Goal: Information Seeking & Learning: Learn about a topic

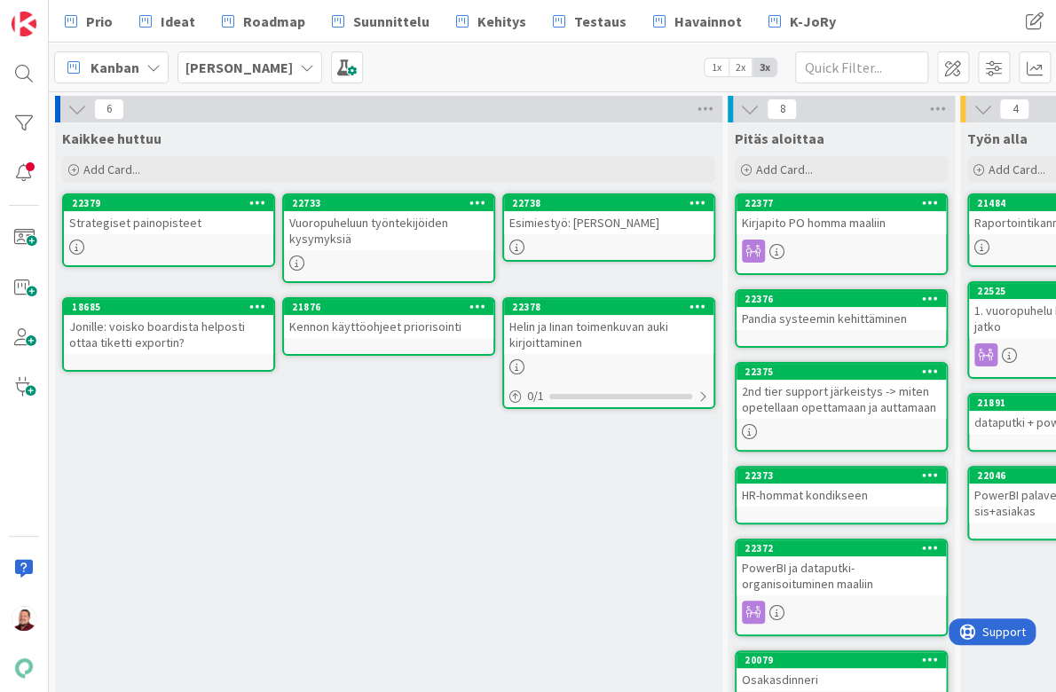
click at [438, 219] on div "Vuoropuheluun työntekijöiden kysymyksiä" at bounding box center [388, 230] width 209 height 39
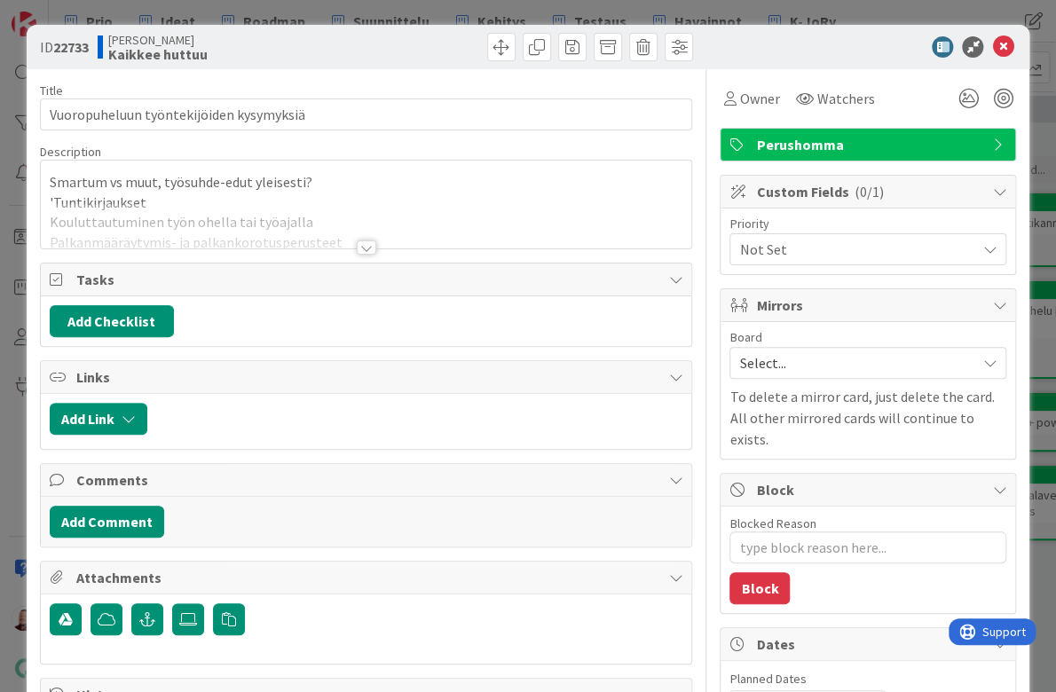
click at [367, 241] on div at bounding box center [367, 248] width 20 height 14
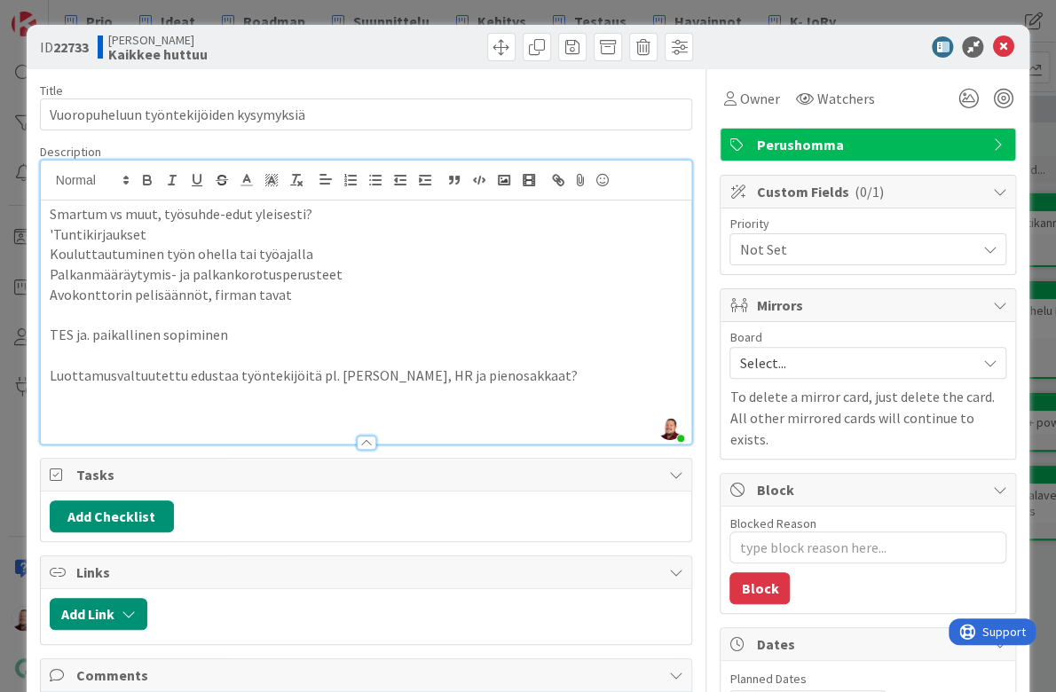
click at [265, 204] on p "Smartum vs muut, työsuhde-edut yleisesti?" at bounding box center [367, 214] width 634 height 20
click at [50, 225] on p "'Tuntikirjaukset" at bounding box center [367, 235] width 634 height 20
click at [67, 285] on p "Avokonttorin pelisäännöt, firman tavat" at bounding box center [367, 295] width 634 height 20
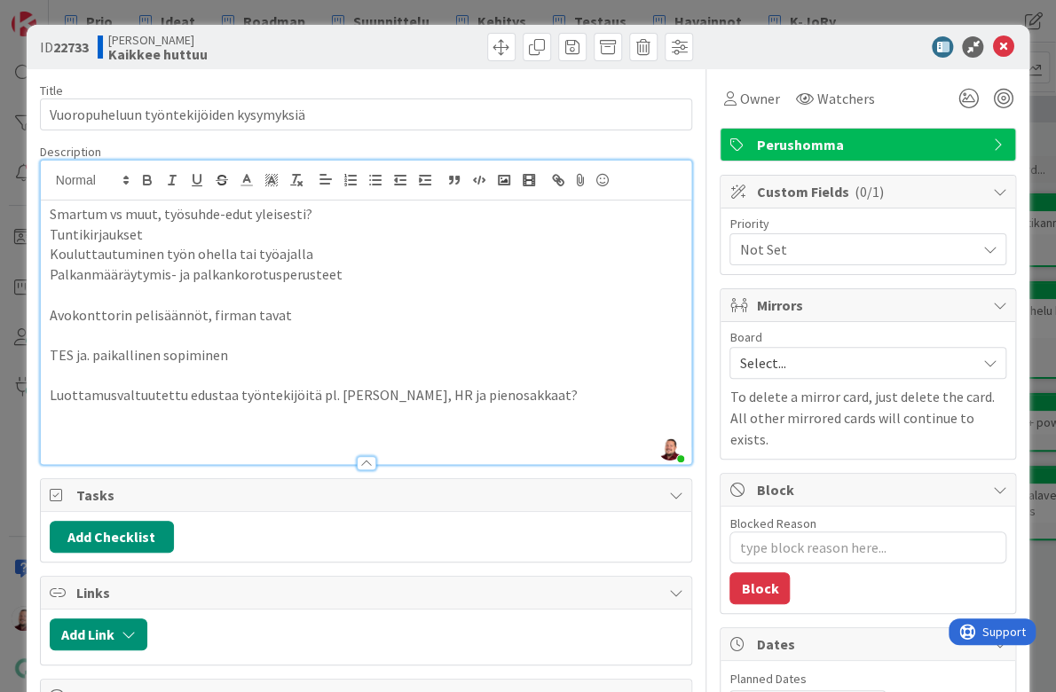
type textarea "x"
click at [1002, 39] on icon at bounding box center [1002, 46] width 21 height 21
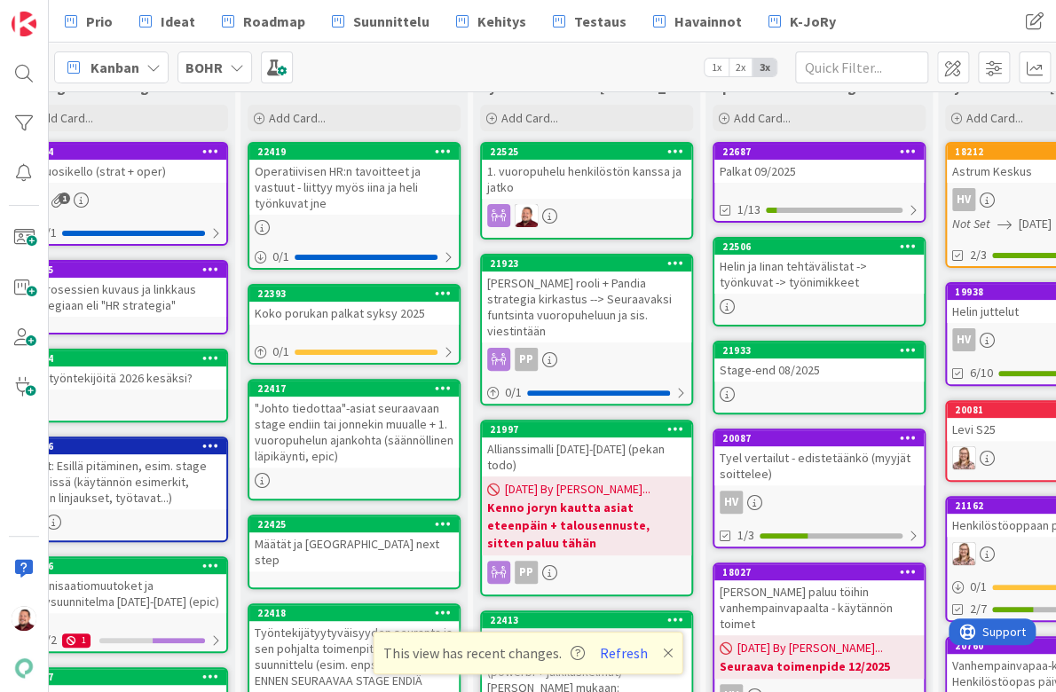
scroll to position [53, 47]
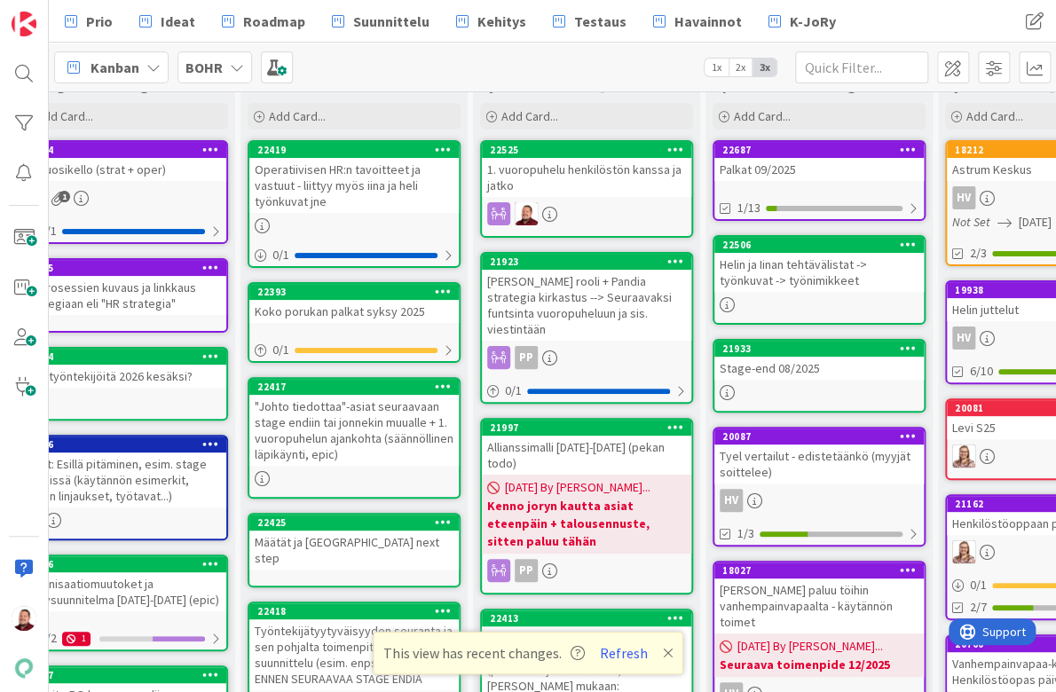
click at [373, 395] on div ""Johto tiedottaa"-asiat seuraavaan stage endiin tai jonnekin muualle + 1. vuoro…" at bounding box center [353, 430] width 209 height 71
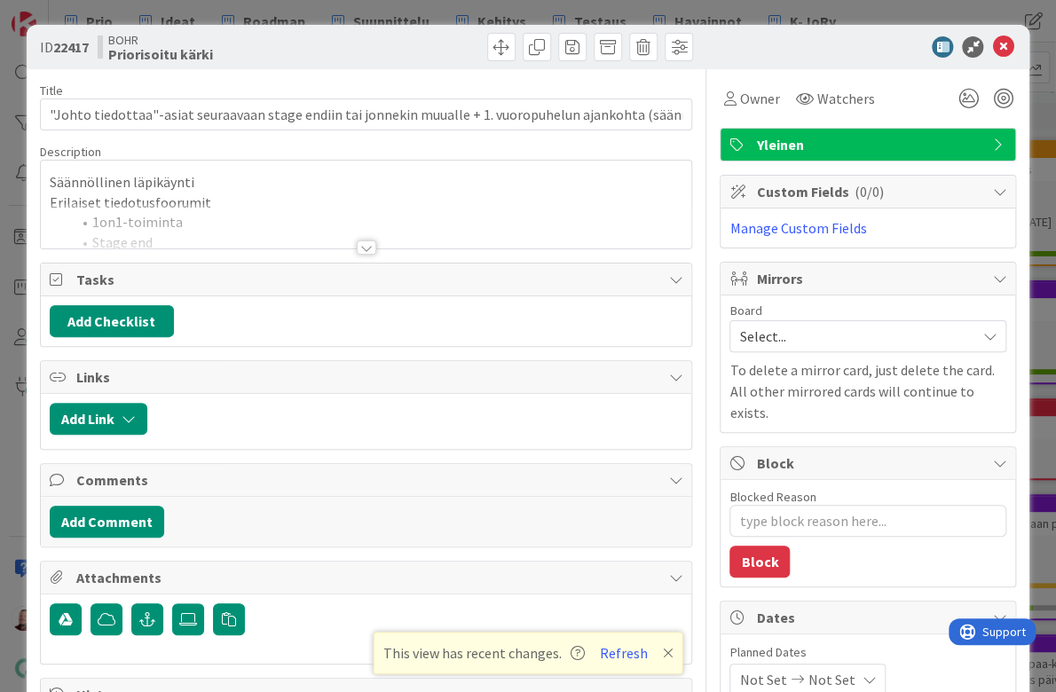
click at [367, 241] on div at bounding box center [367, 248] width 20 height 14
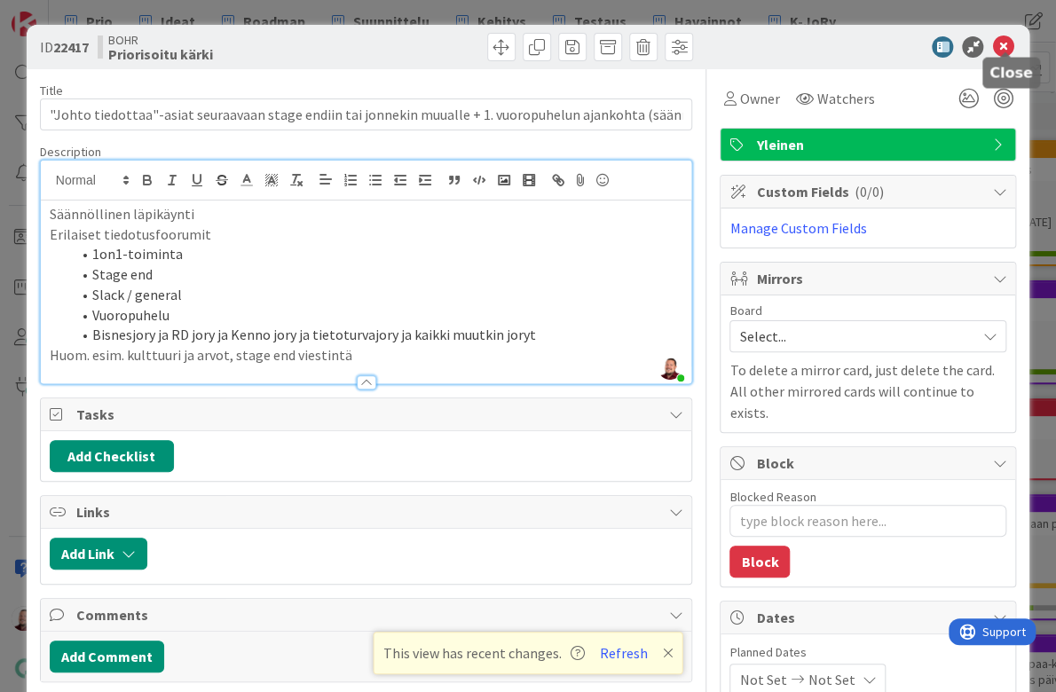
click at [1001, 43] on icon at bounding box center [1002, 46] width 21 height 21
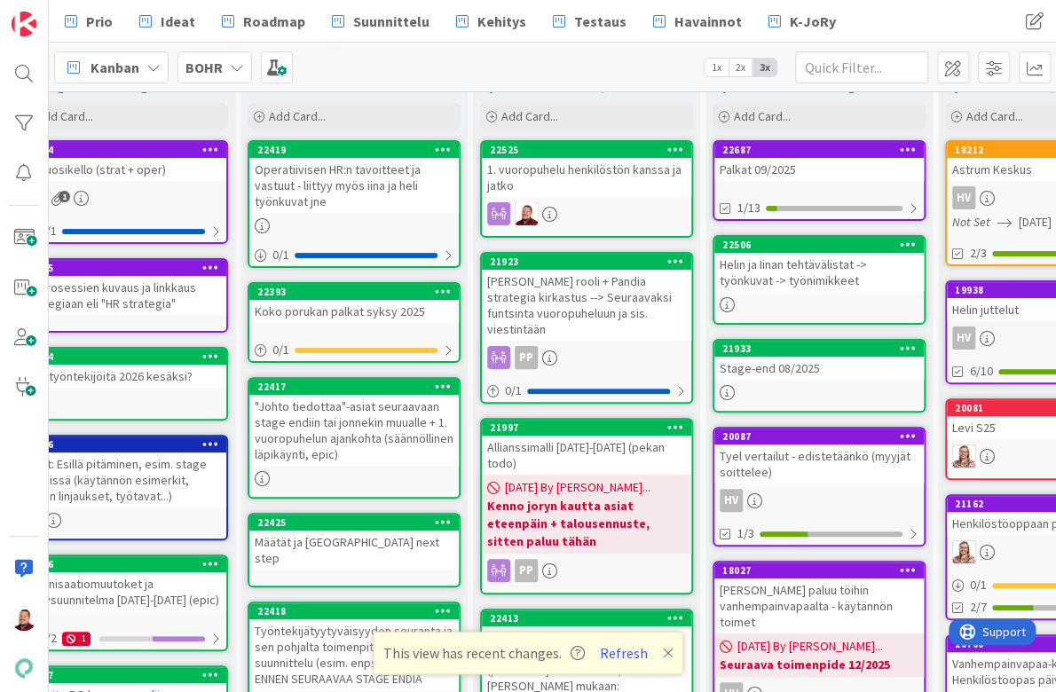
click at [323, 294] on link "22393 Koko porukan palkat syksy 2025 0 / 1" at bounding box center [354, 322] width 213 height 81
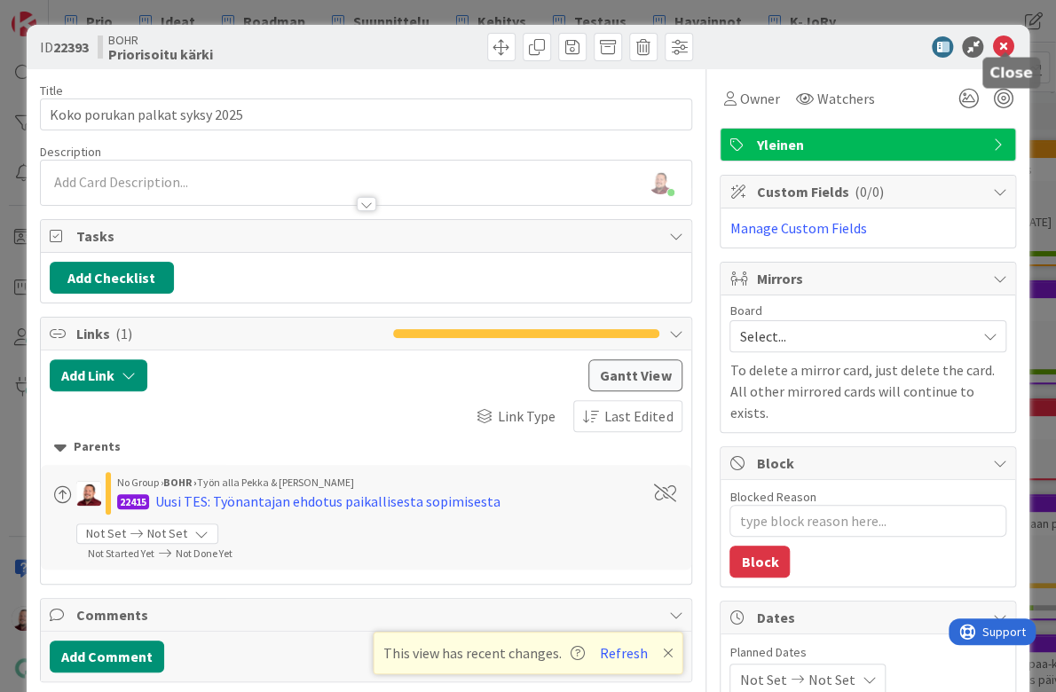
click at [1005, 39] on icon at bounding box center [1002, 46] width 21 height 21
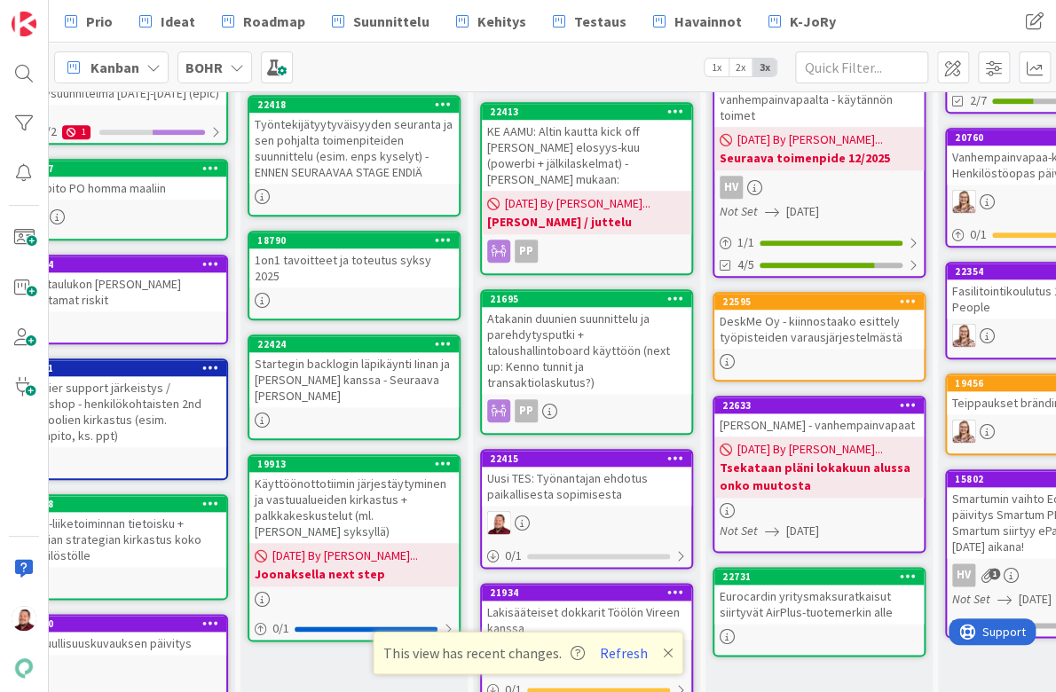
scroll to position [576, 47]
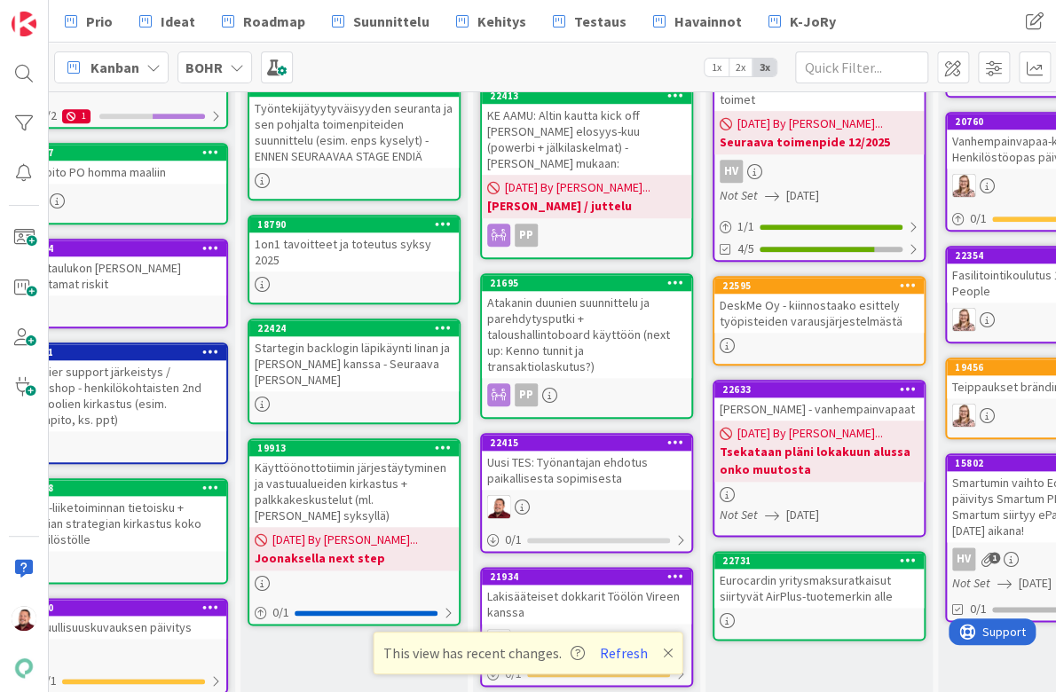
click at [604, 451] on div "Uusi TES: Työnantajan ehdotus paikallisesta sopimisesta" at bounding box center [586, 470] width 209 height 39
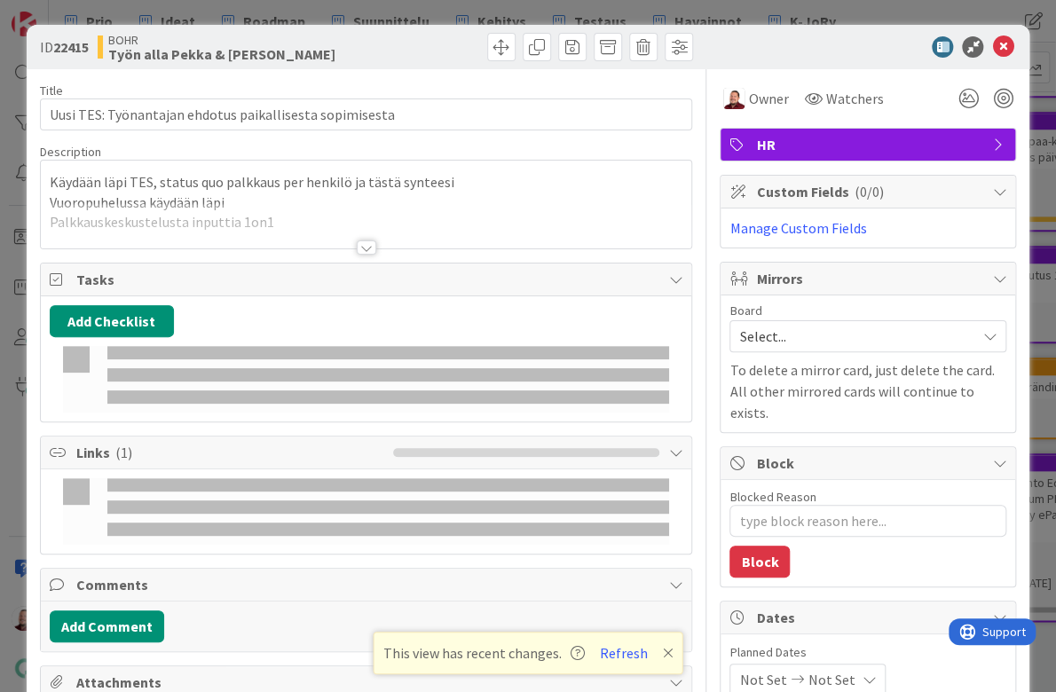
type textarea "x"
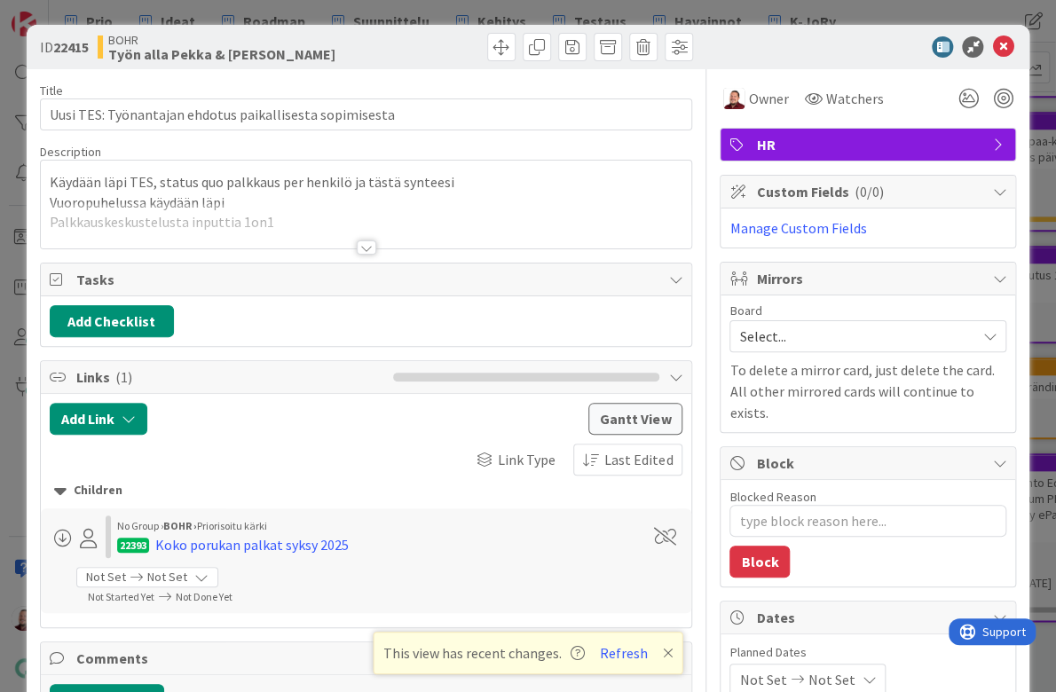
click at [362, 241] on div at bounding box center [367, 248] width 20 height 14
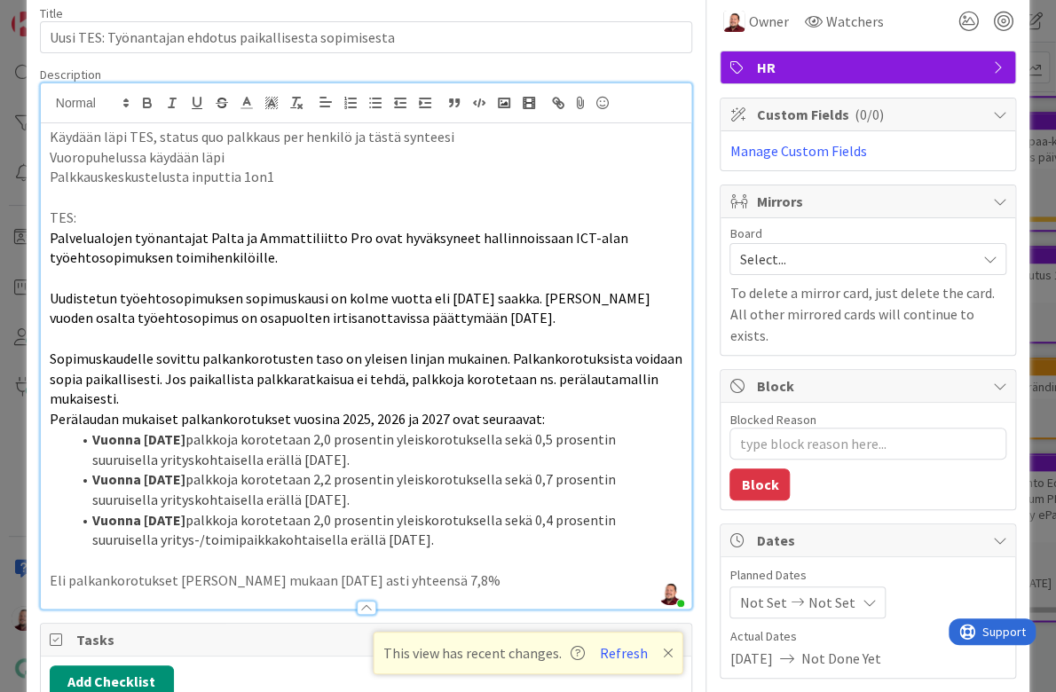
scroll to position [53, 0]
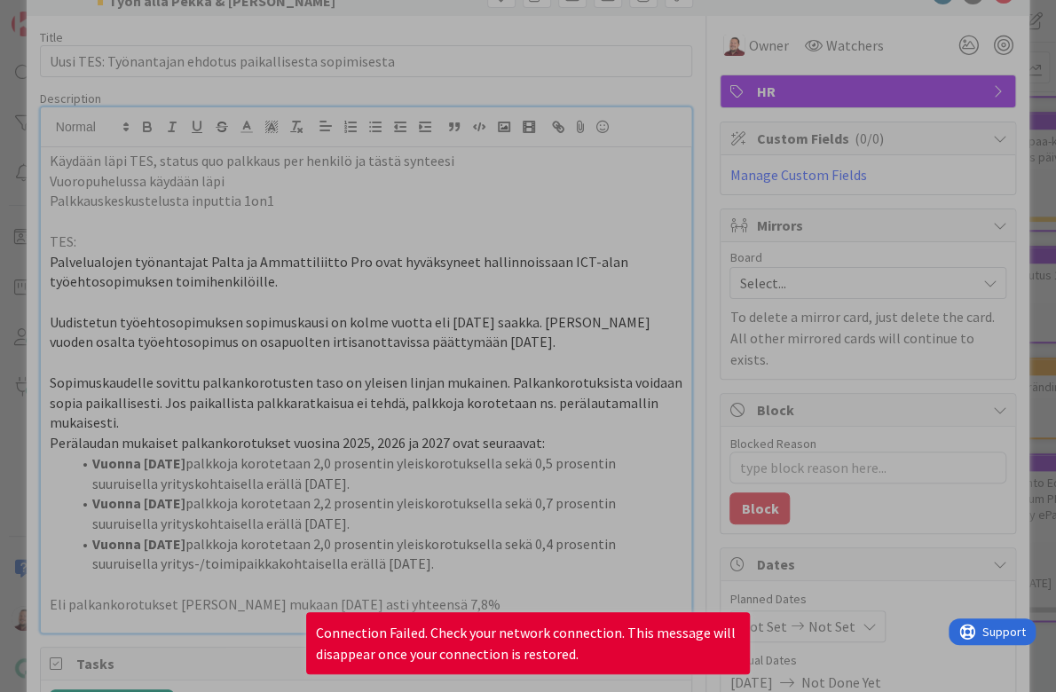
click at [776, 160] on div at bounding box center [528, 346] width 1056 height 692
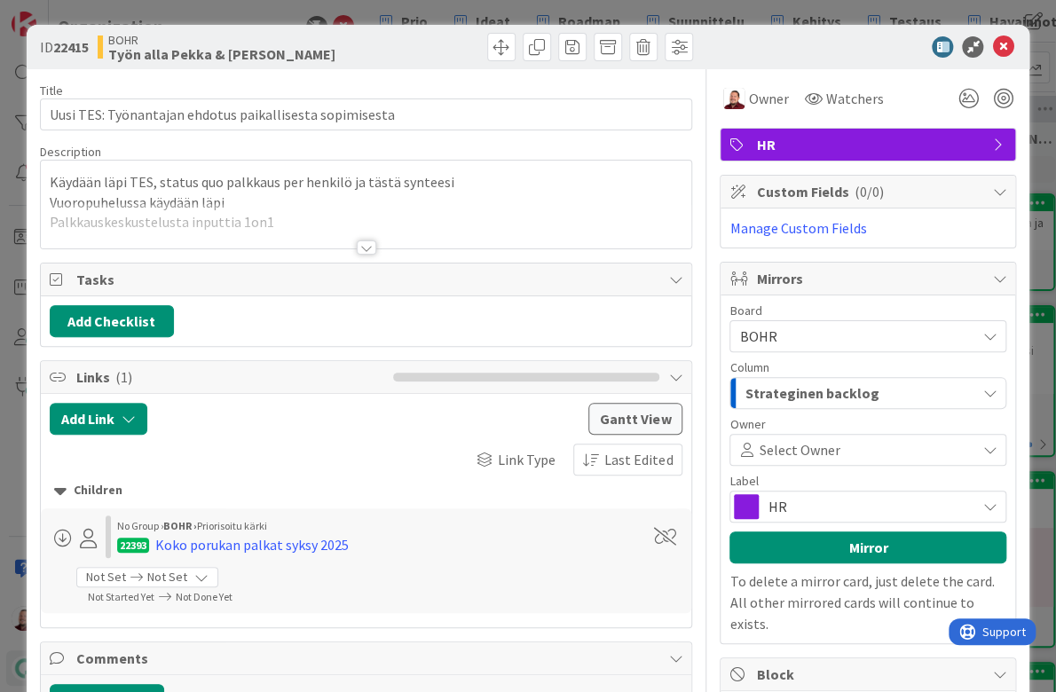
click at [372, 241] on div at bounding box center [367, 248] width 20 height 14
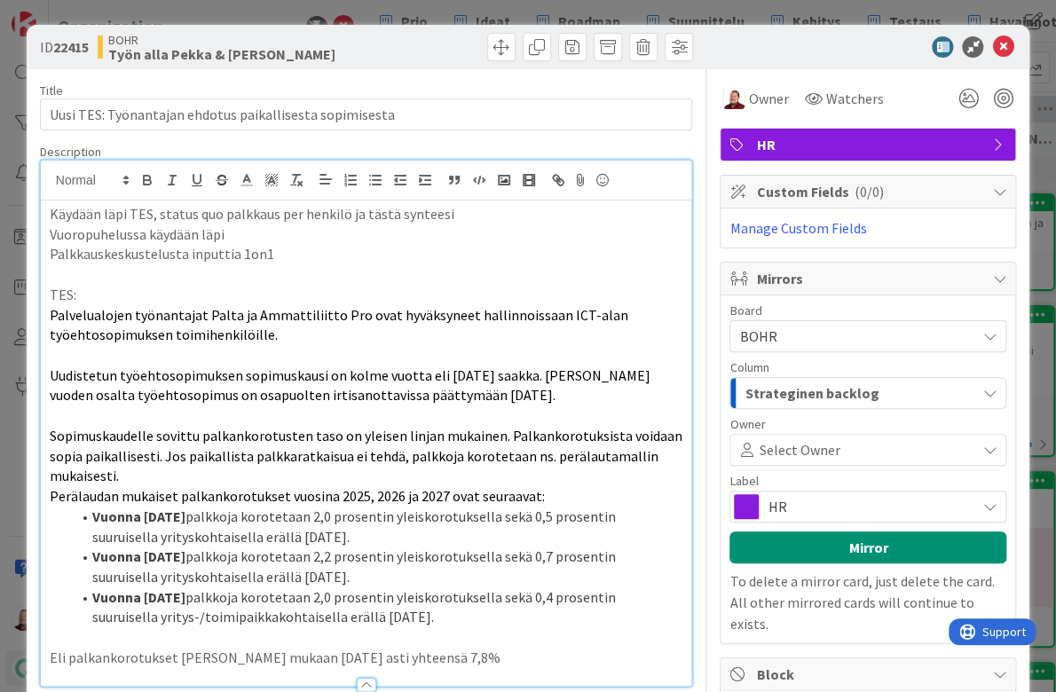
type textarea "x"
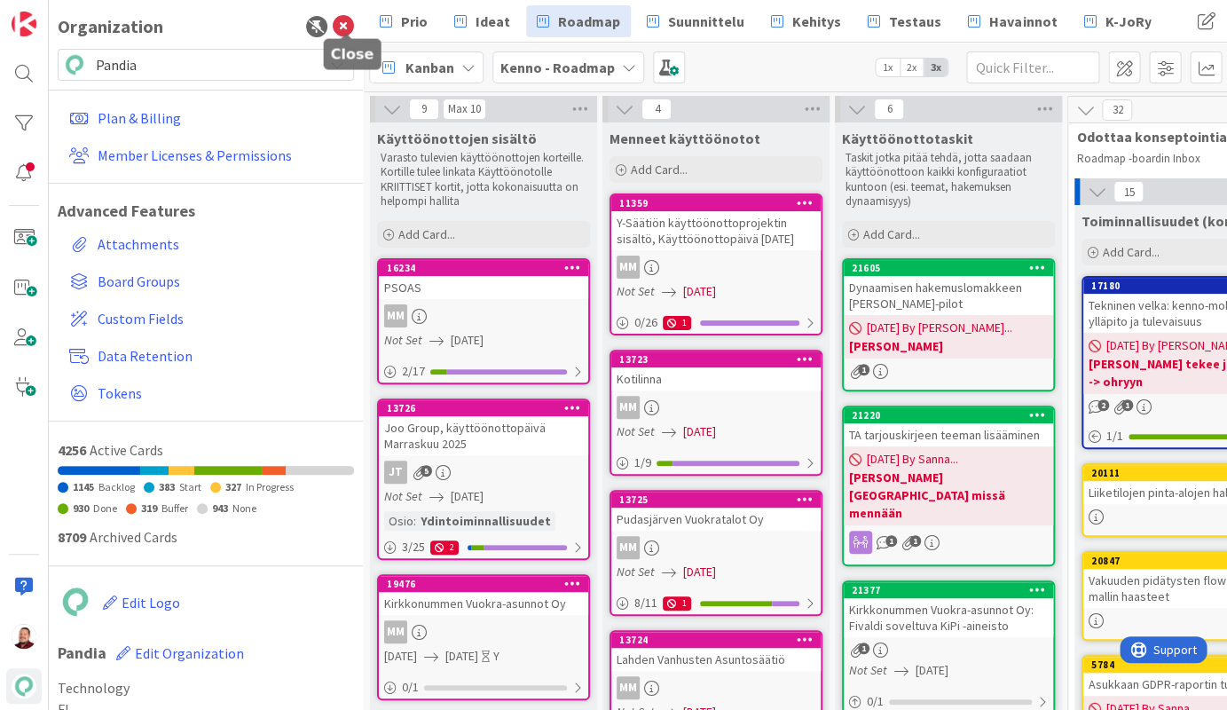
click at [352, 25] on icon at bounding box center [343, 26] width 21 height 21
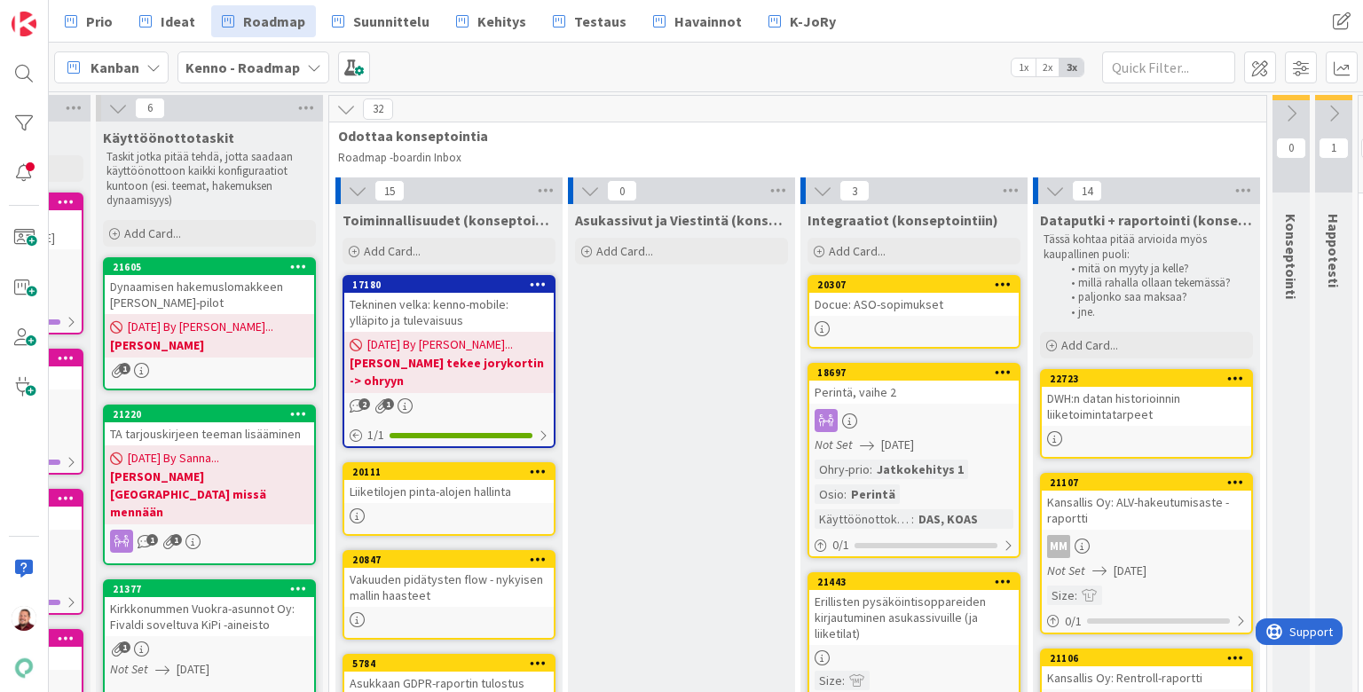
scroll to position [1, 423]
drag, startPoint x: 1040, startPoint y: 213, endPoint x: 1247, endPoint y: 213, distance: 206.8
click at [1055, 213] on span "Dataputki + raportointi (konseptointiin)" at bounding box center [1147, 220] width 213 height 18
click at [1055, 233] on p "Tässä kohtaa pitää arvioida myös kaupallinen puoli:" at bounding box center [1148, 247] width 206 height 29
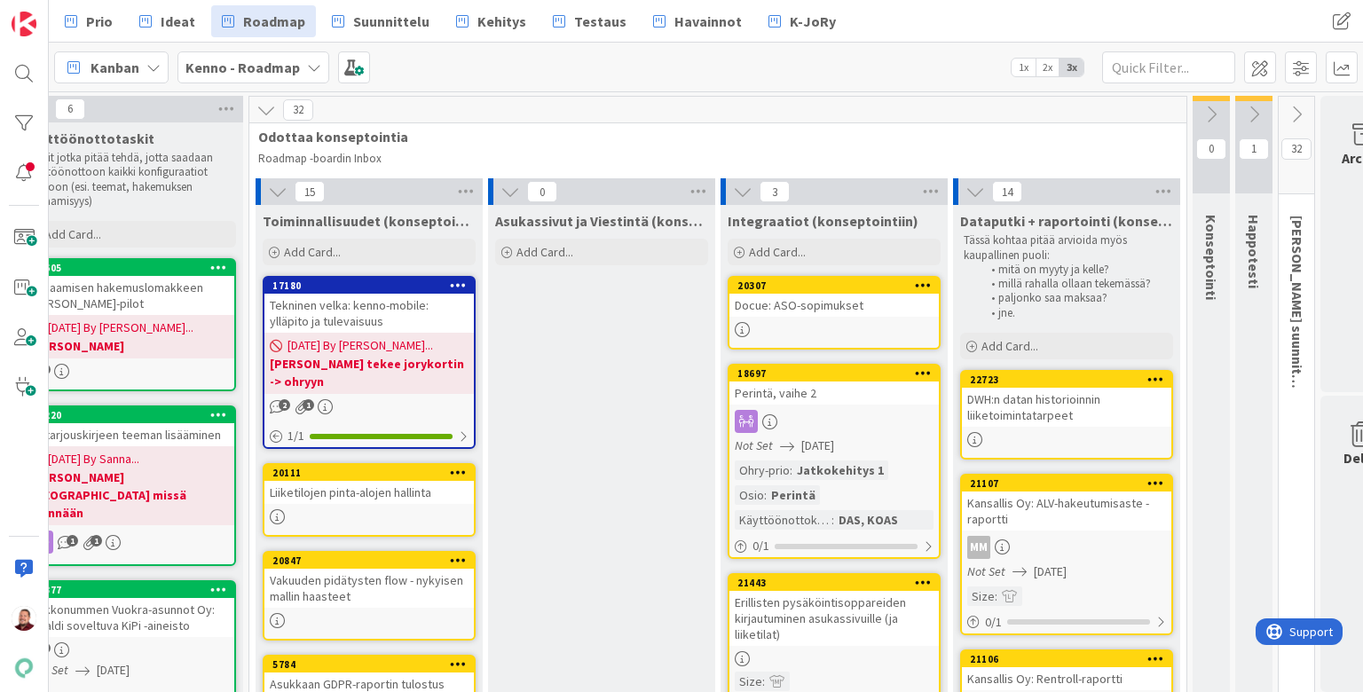
scroll to position [0, 503]
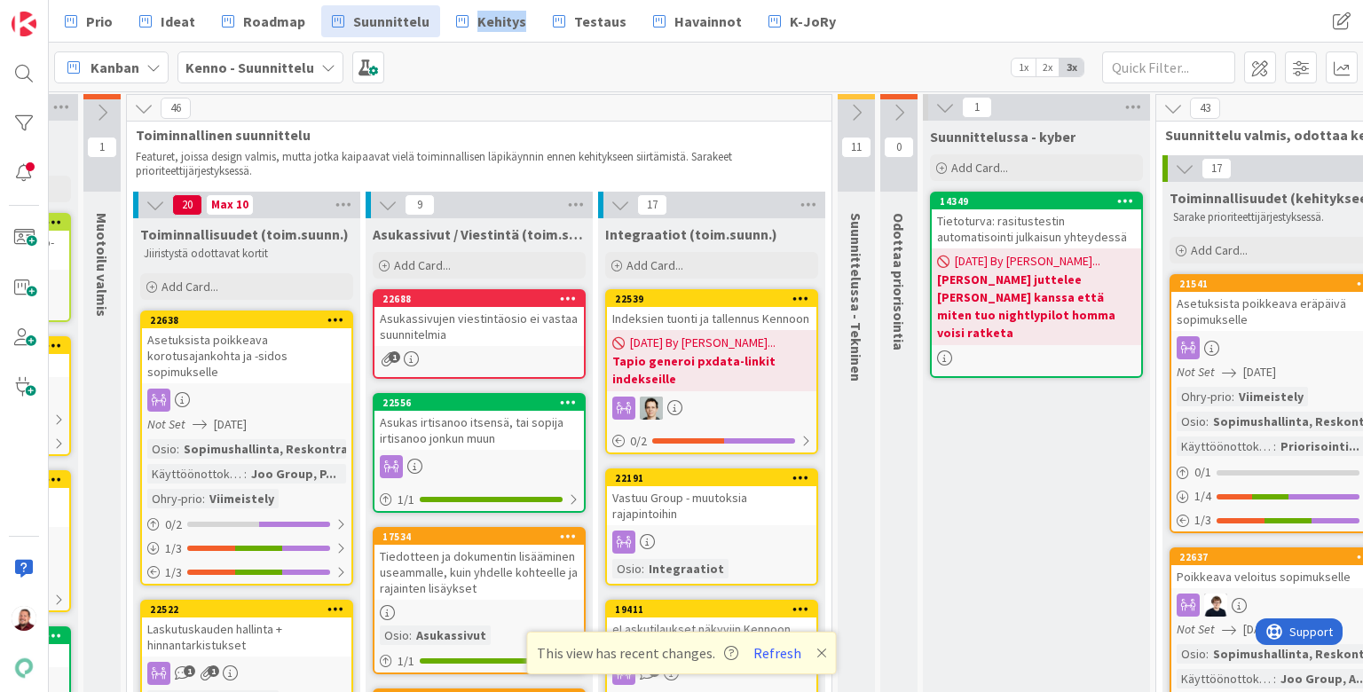
scroll to position [2, 701]
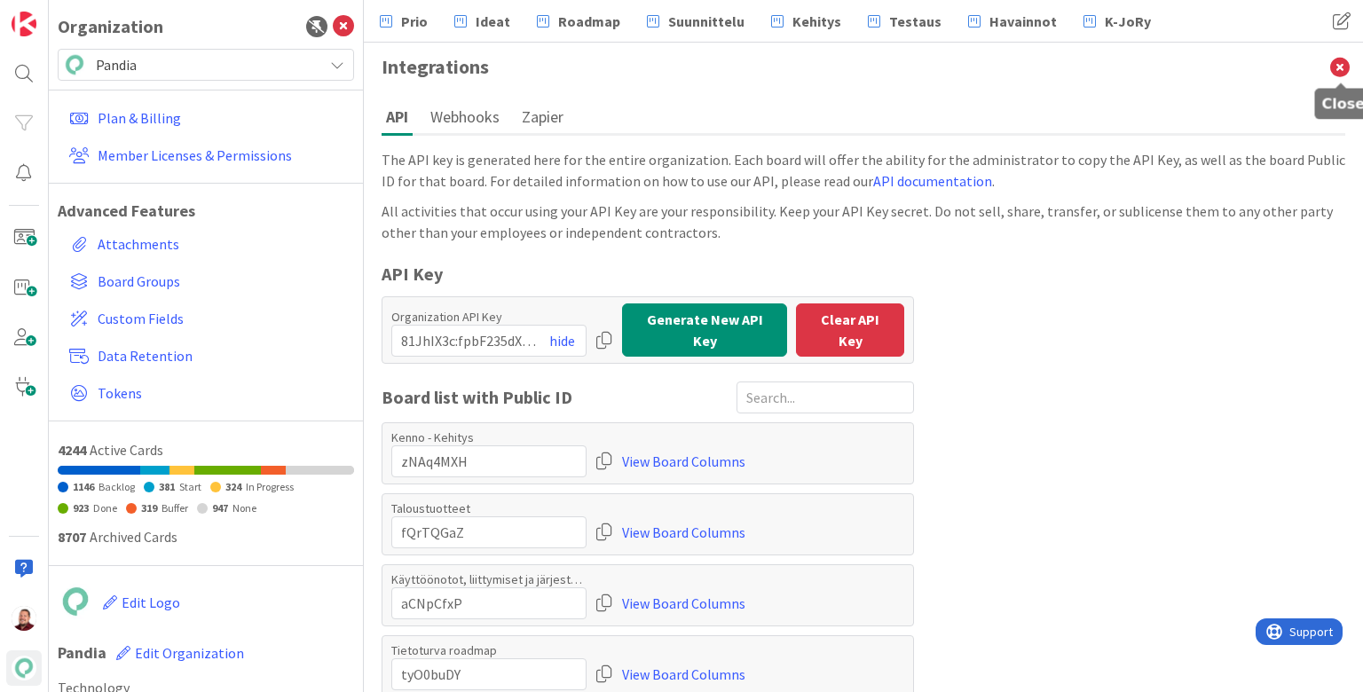
click at [1339, 60] on icon at bounding box center [1340, 67] width 46 height 49
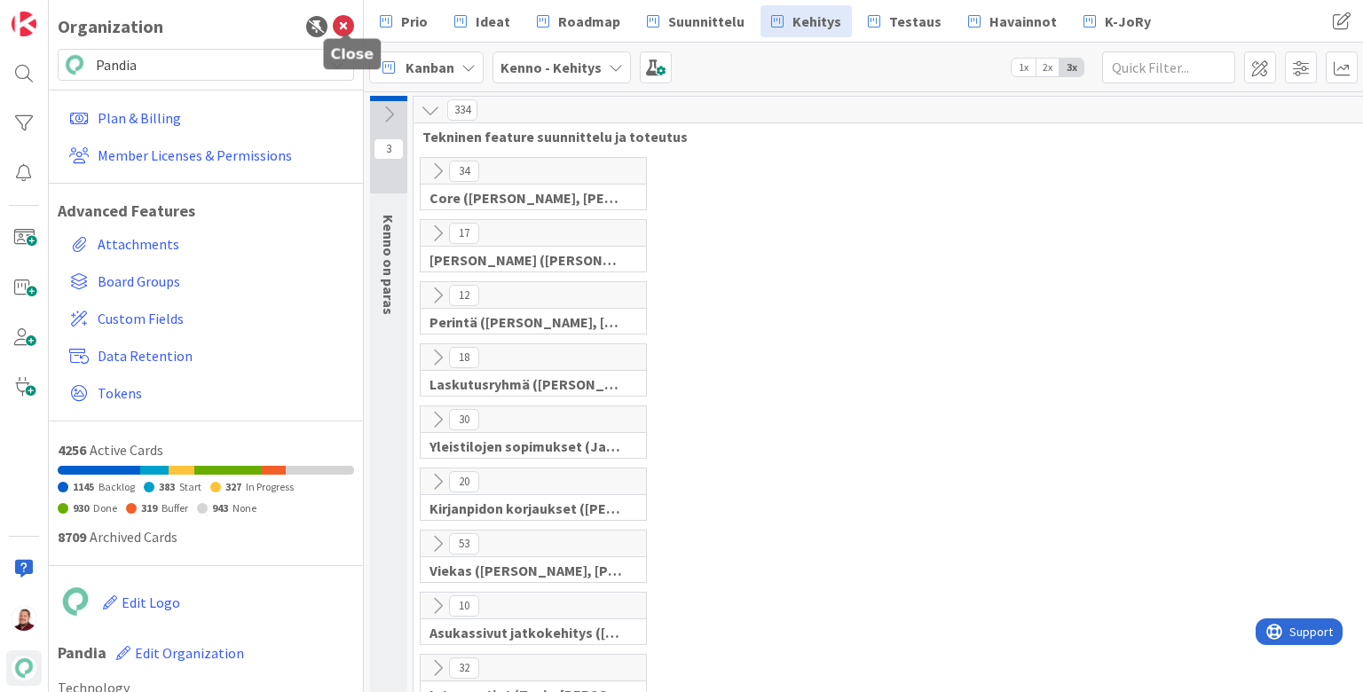
click at [343, 19] on icon at bounding box center [343, 26] width 21 height 21
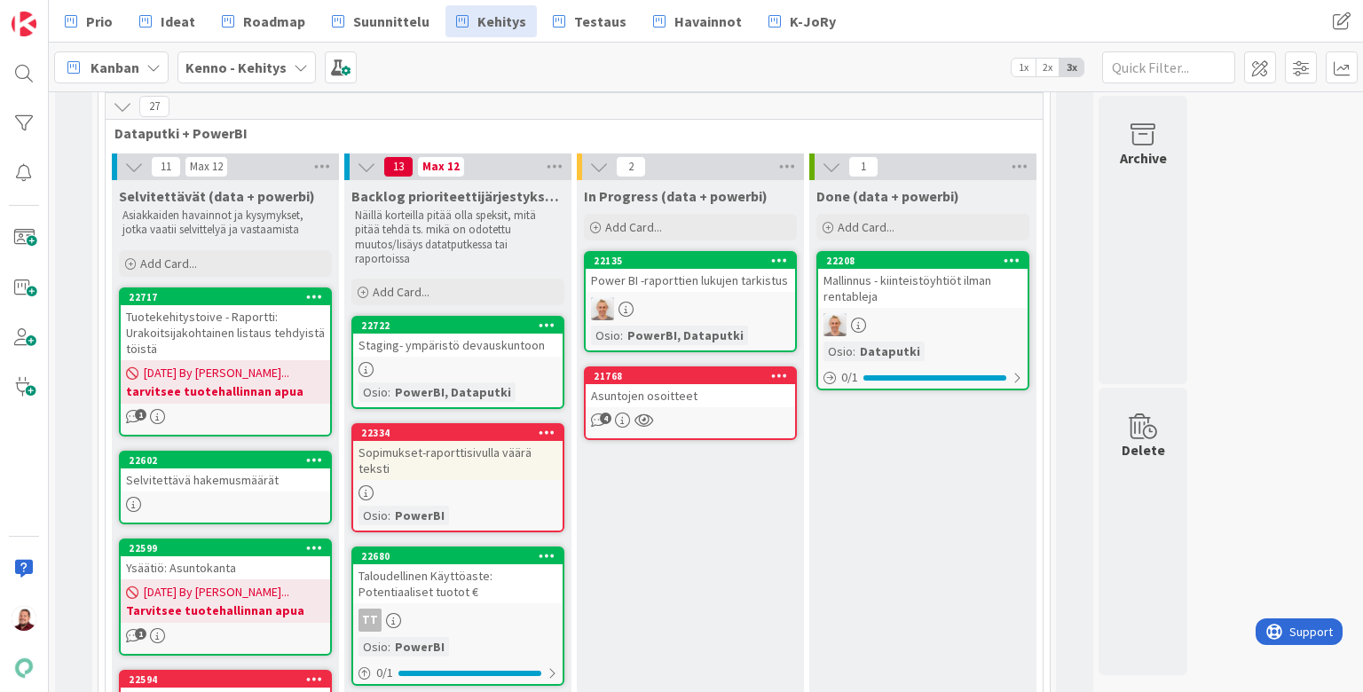
scroll to position [612, 0]
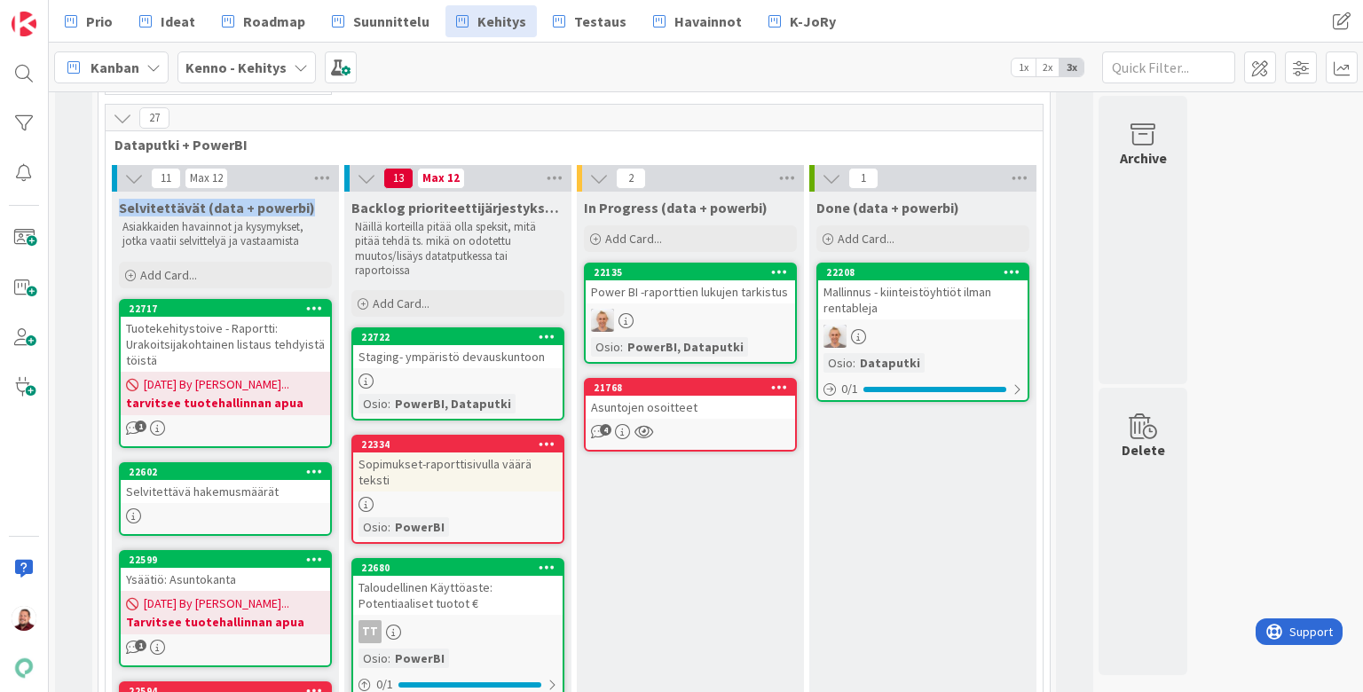
drag, startPoint x: 117, startPoint y: 162, endPoint x: 286, endPoint y: 167, distance: 168.7
click at [288, 192] on div "Selvitettävät (data + powerbi) Asiakkaiden havainnot ja kysymykset, jotka vaati…" at bounding box center [225, 222] width 227 height 61
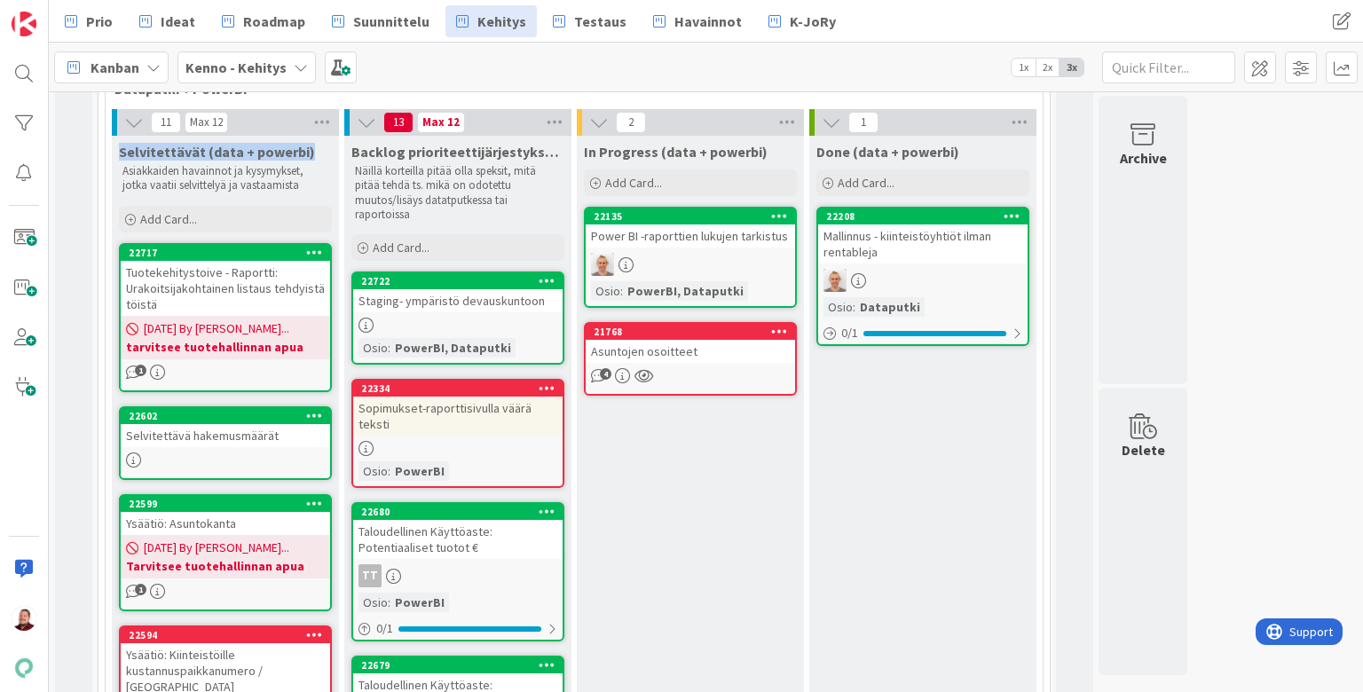
scroll to position [669, 0]
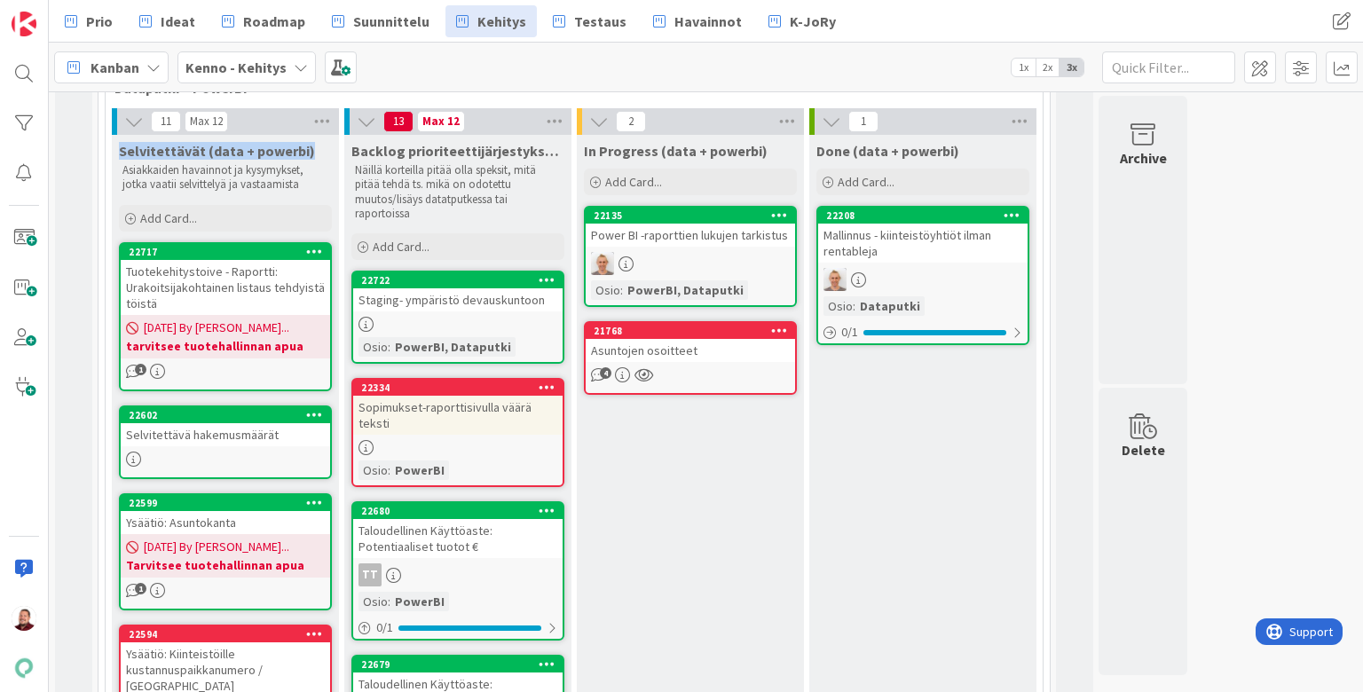
click at [217, 423] on div "Selvitettävä hakemusmäärät" at bounding box center [225, 434] width 209 height 23
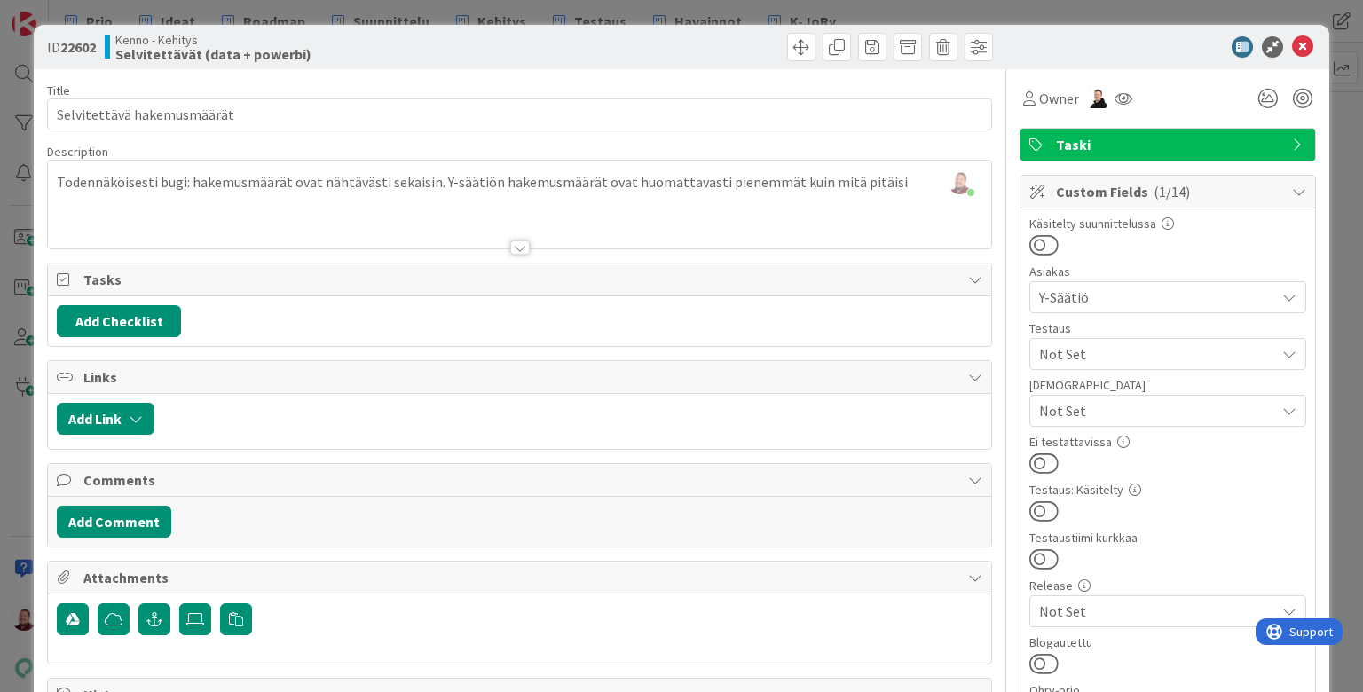
click at [1084, 144] on span "Taski" at bounding box center [1169, 144] width 227 height 21
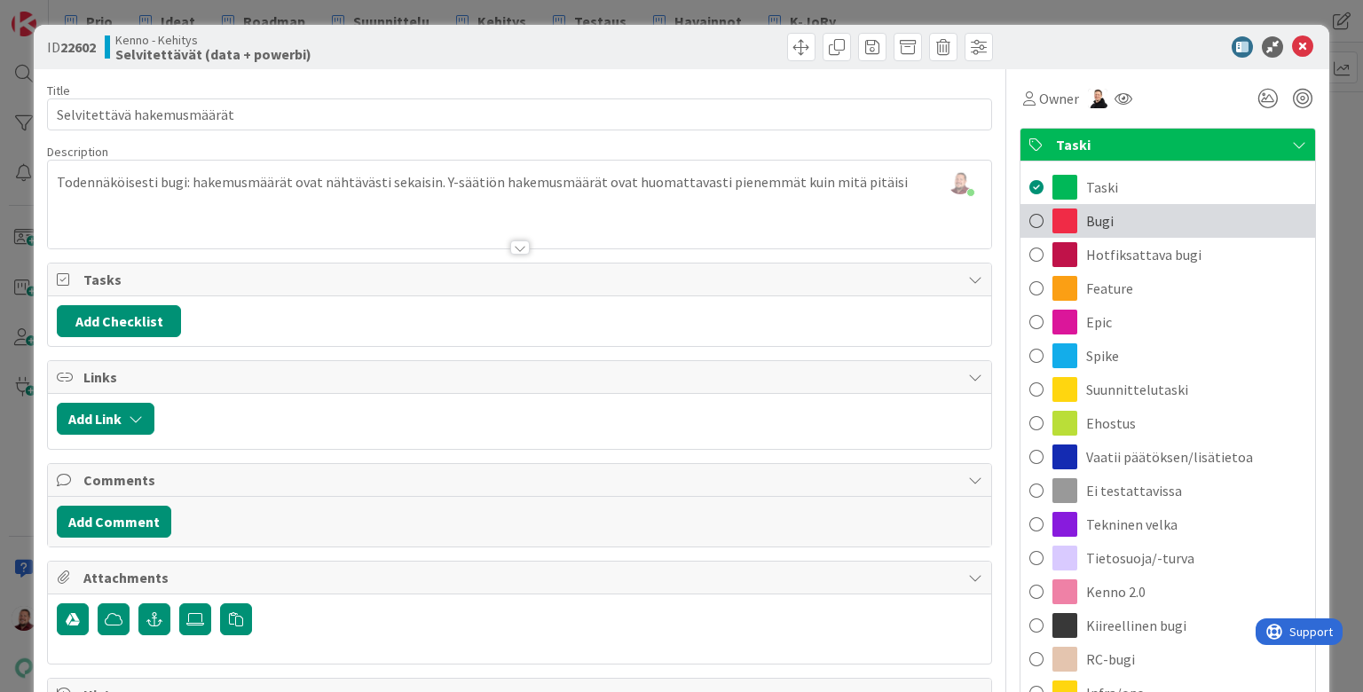
click at [1093, 217] on span "Bugi" at bounding box center [1100, 220] width 28 height 21
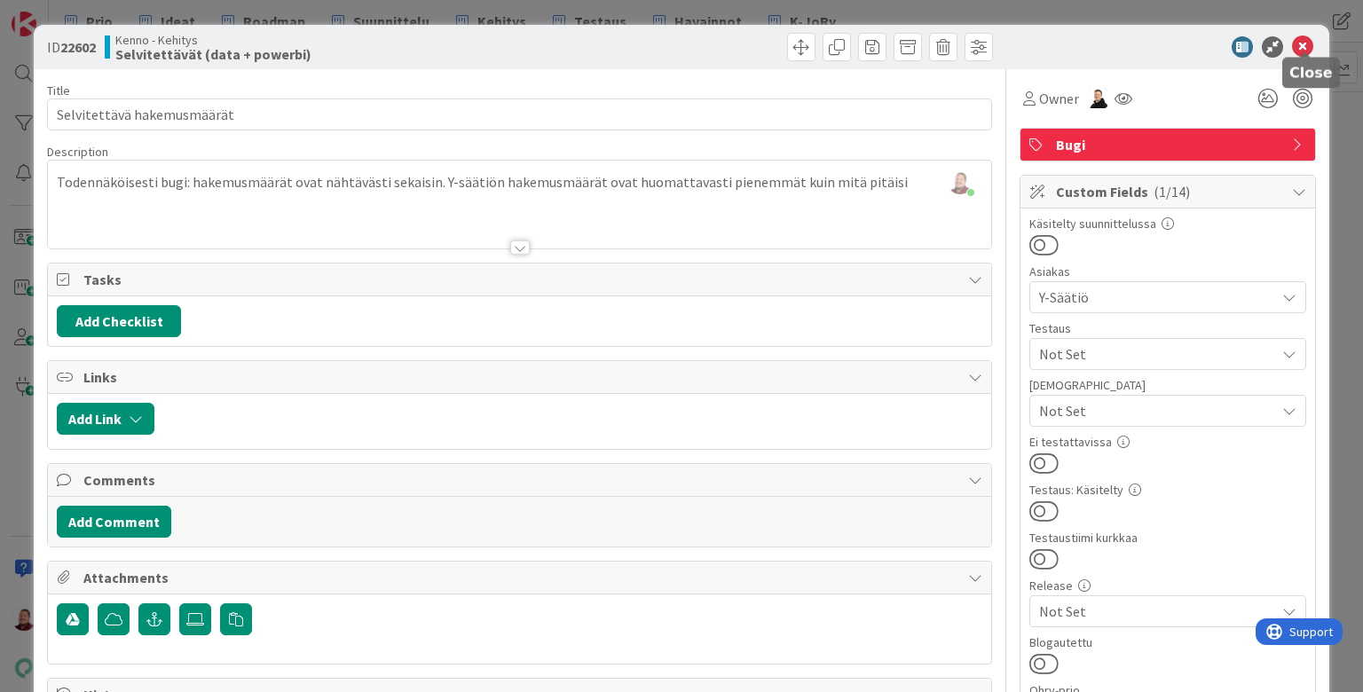
click at [1297, 43] on icon at bounding box center [1302, 46] width 21 height 21
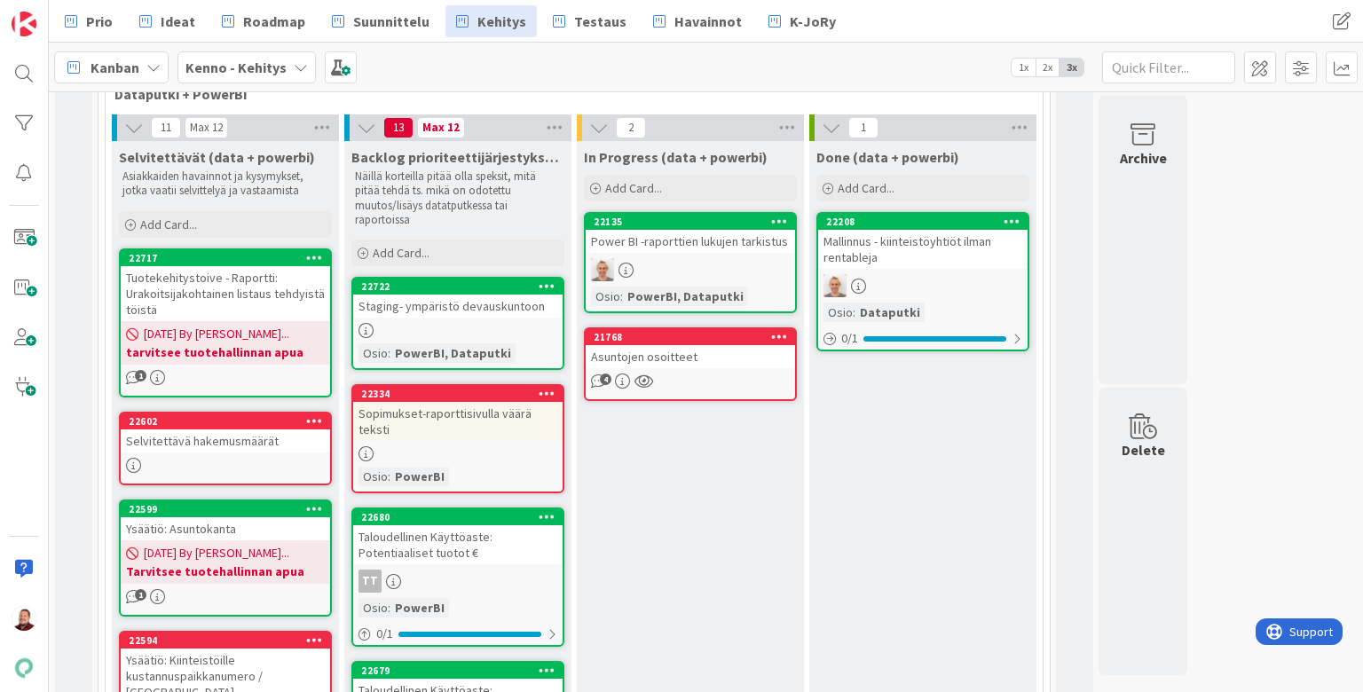
scroll to position [633, 0]
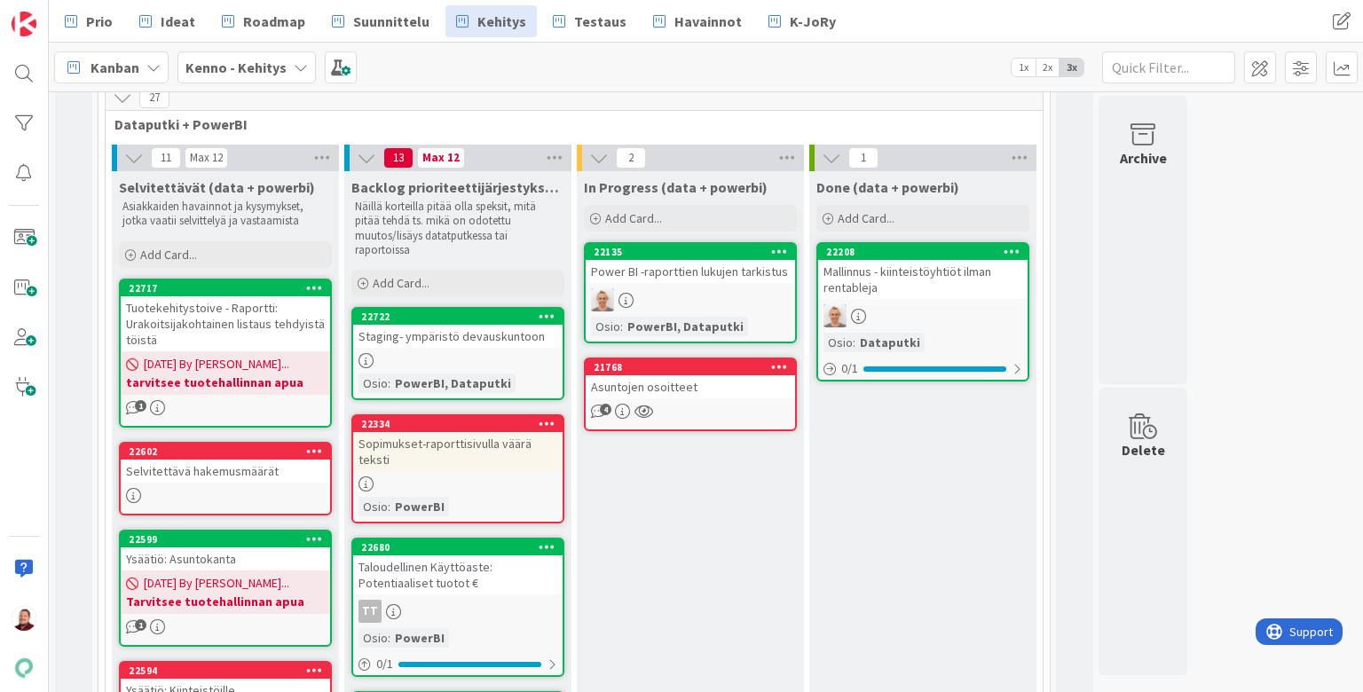
click at [437, 432] on div "Sopimukset-raporttisivulla väärä teksti" at bounding box center [457, 451] width 209 height 39
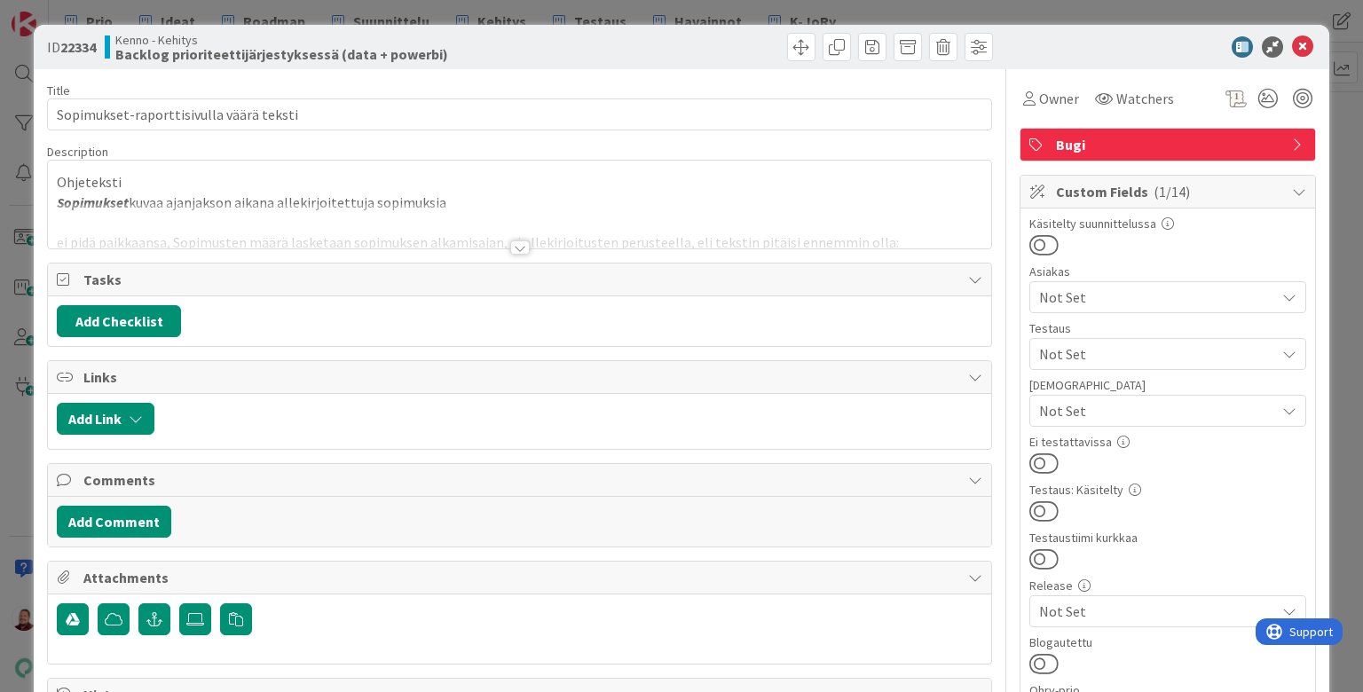
click at [514, 241] on div at bounding box center [520, 248] width 20 height 14
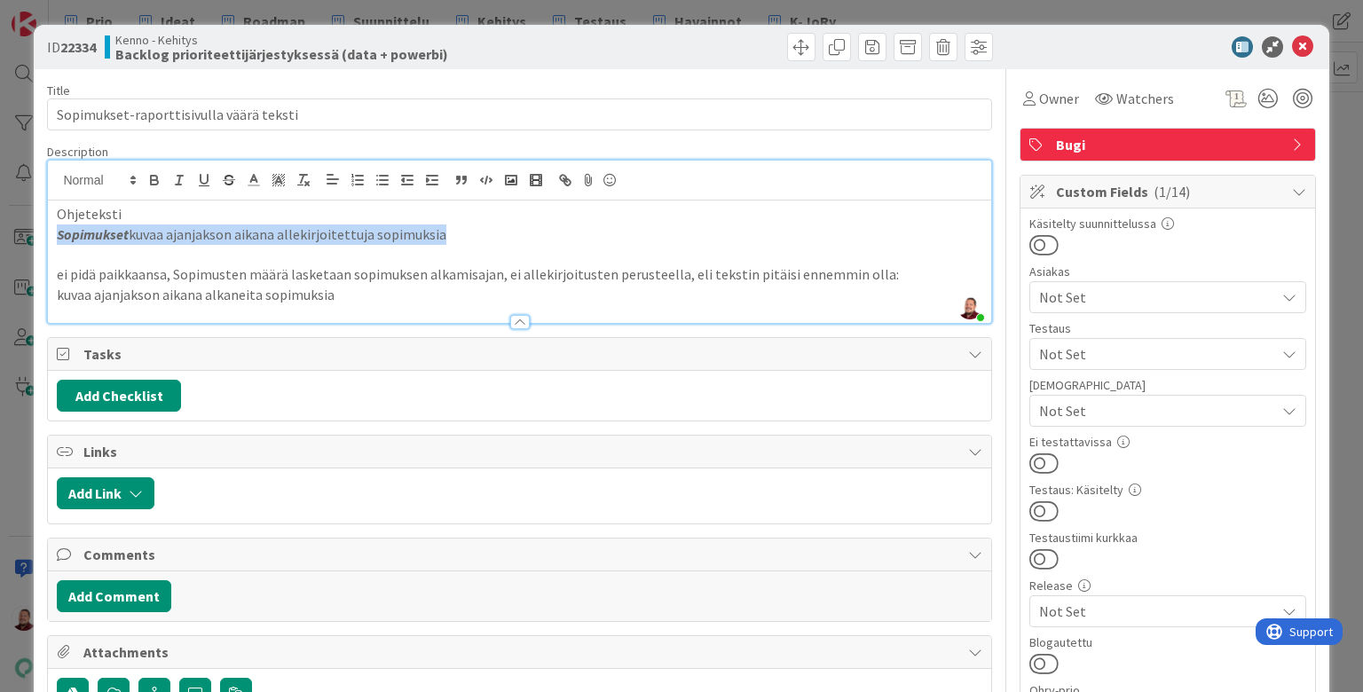
drag, startPoint x: 380, startPoint y: 209, endPoint x: 56, endPoint y: 208, distance: 323.9
click at [56, 208] on div "Ohjeteksti Sopimukset kuvaa ajanjakson aikana allekirjoitettuja sopimuksia ei p…" at bounding box center [519, 262] width 942 height 122
click at [291, 225] on p "Sopimukset kuvaa ajanjakson aikana allekirjoitettuja sopimuksia" at bounding box center [519, 235] width 925 height 20
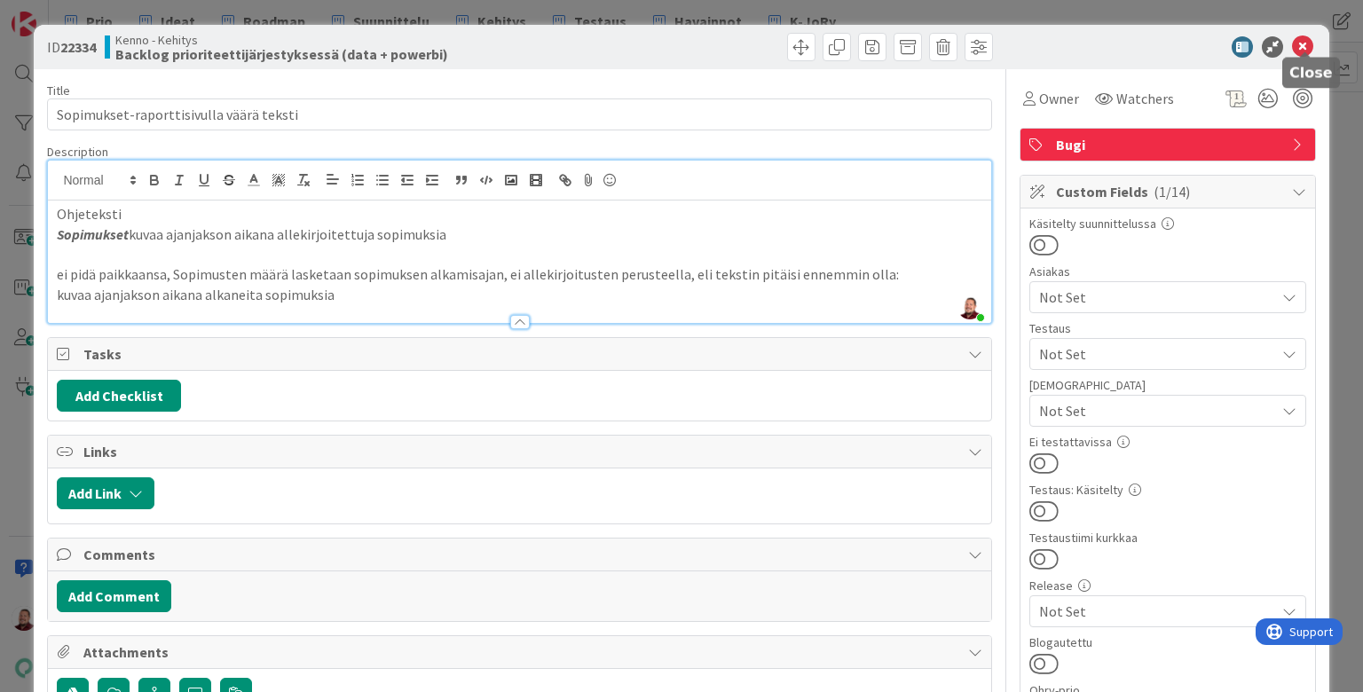
click at [1305, 46] on icon at bounding box center [1302, 46] width 21 height 21
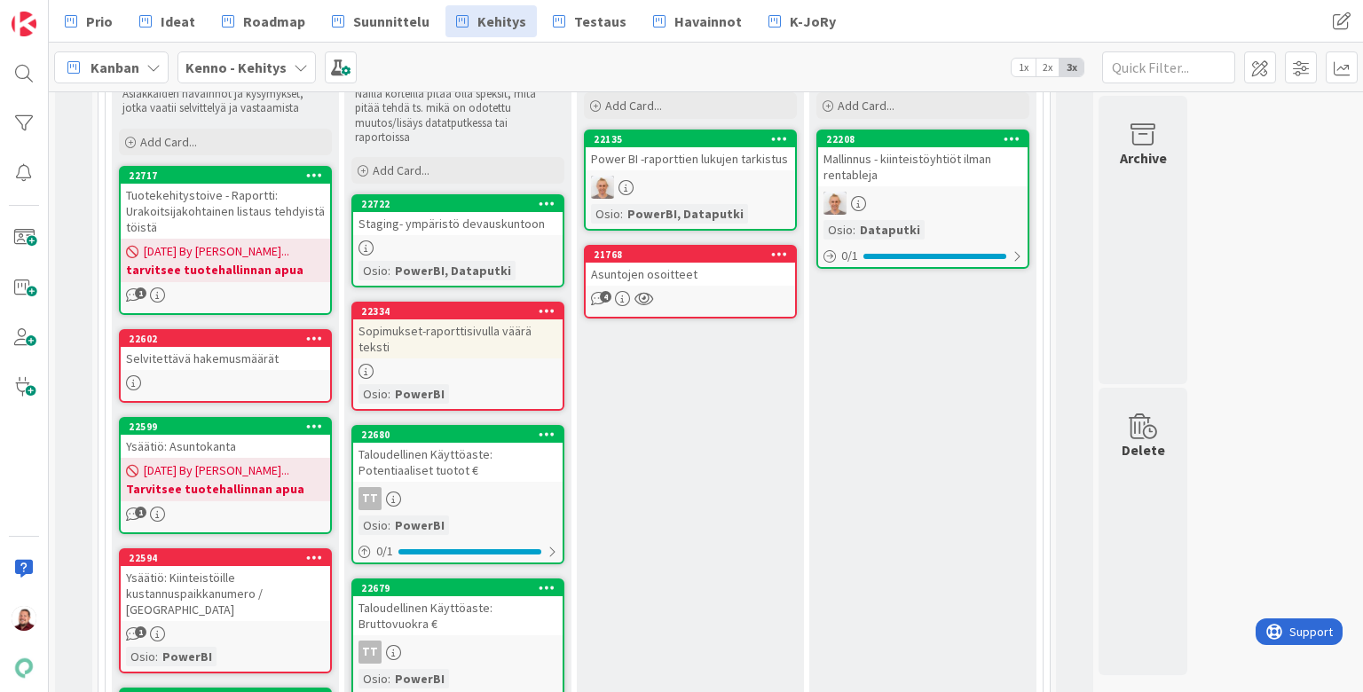
scroll to position [737, 0]
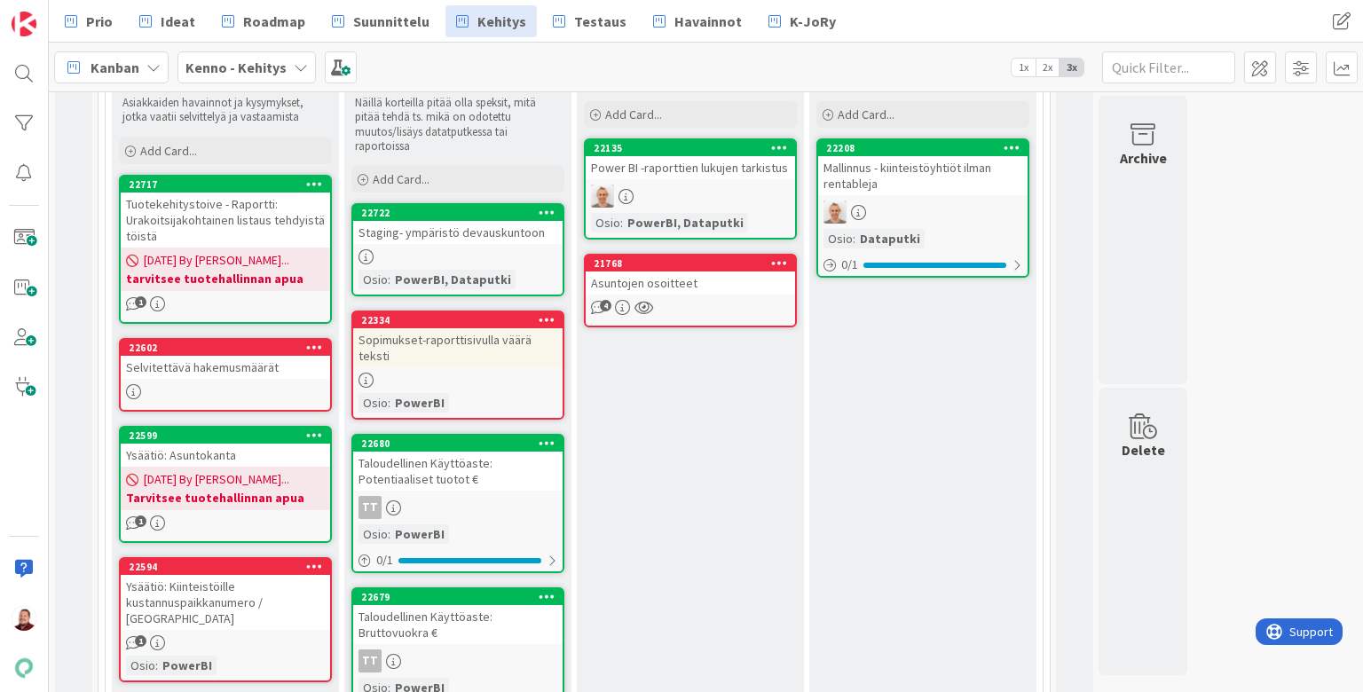
click at [186, 251] on span "18/08/2025 By Juhani..." at bounding box center [217, 260] width 146 height 19
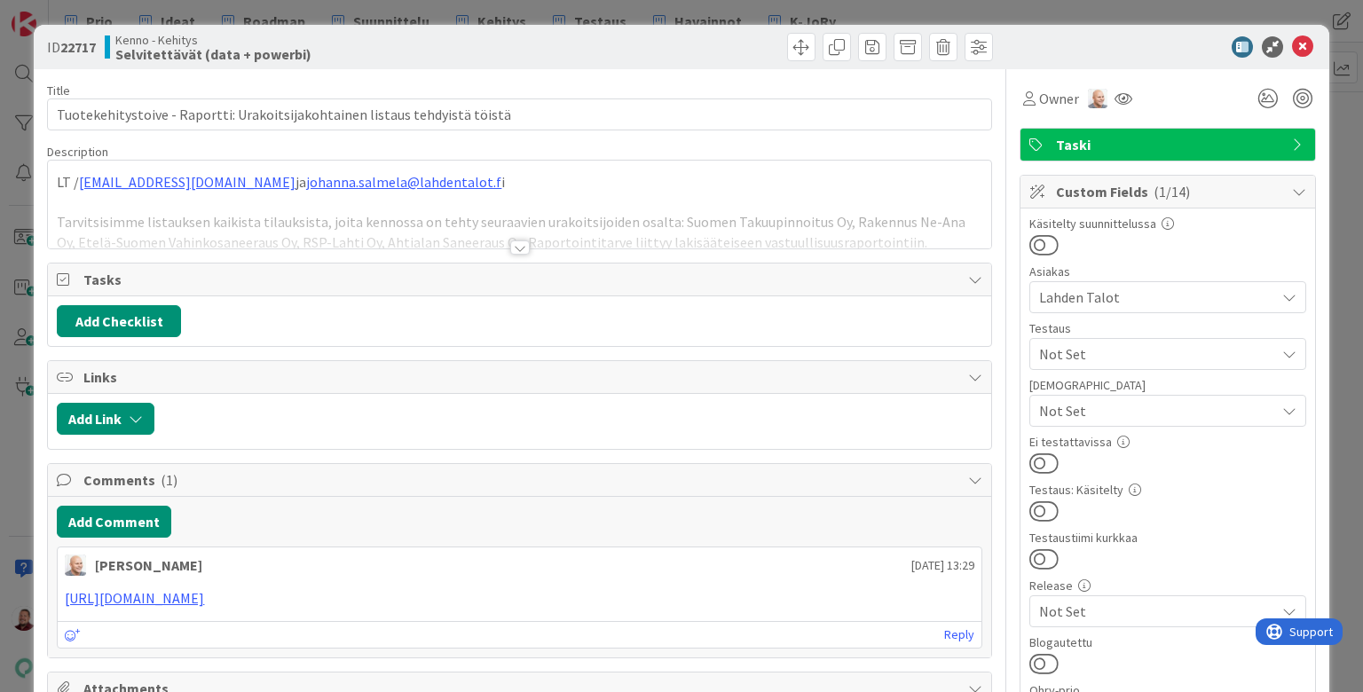
click at [517, 241] on div at bounding box center [520, 248] width 20 height 14
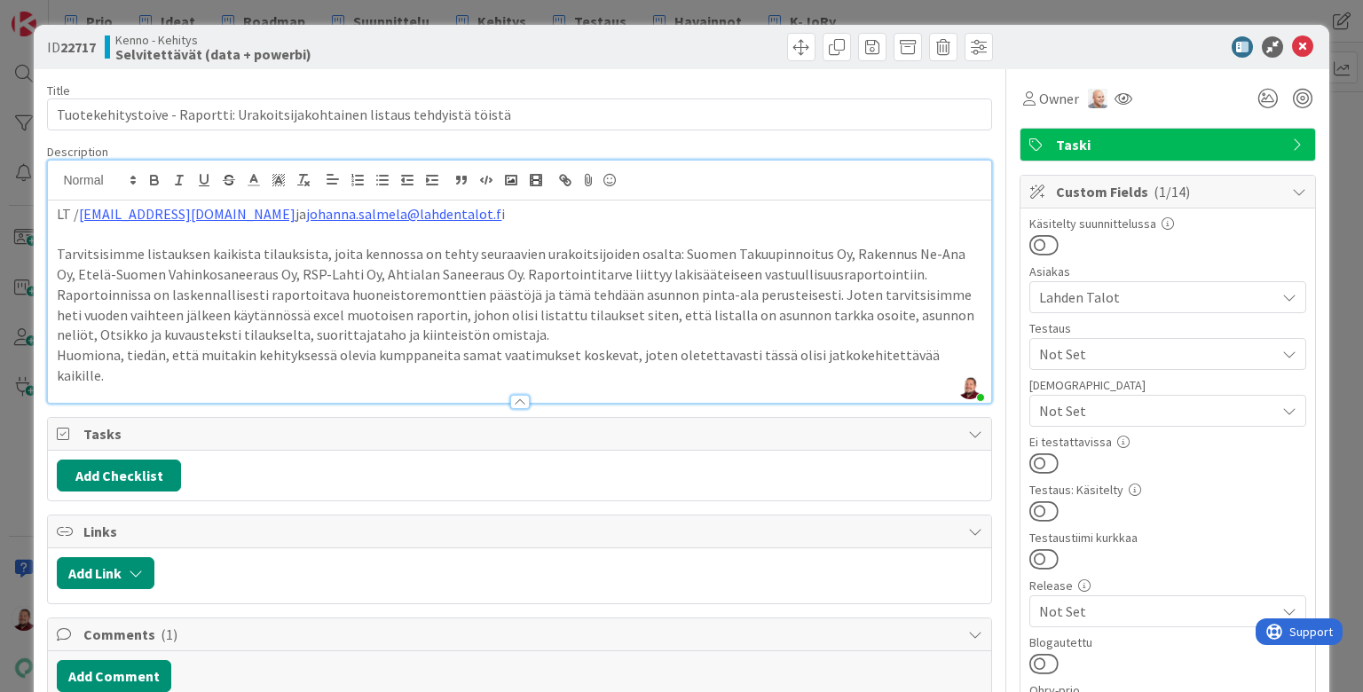
click at [675, 345] on p "Huomiona, tiedän, että muitakin kehityksessä olevia kumppaneita samat vaatimuks…" at bounding box center [519, 365] width 925 height 40
click at [1303, 39] on icon at bounding box center [1302, 46] width 21 height 21
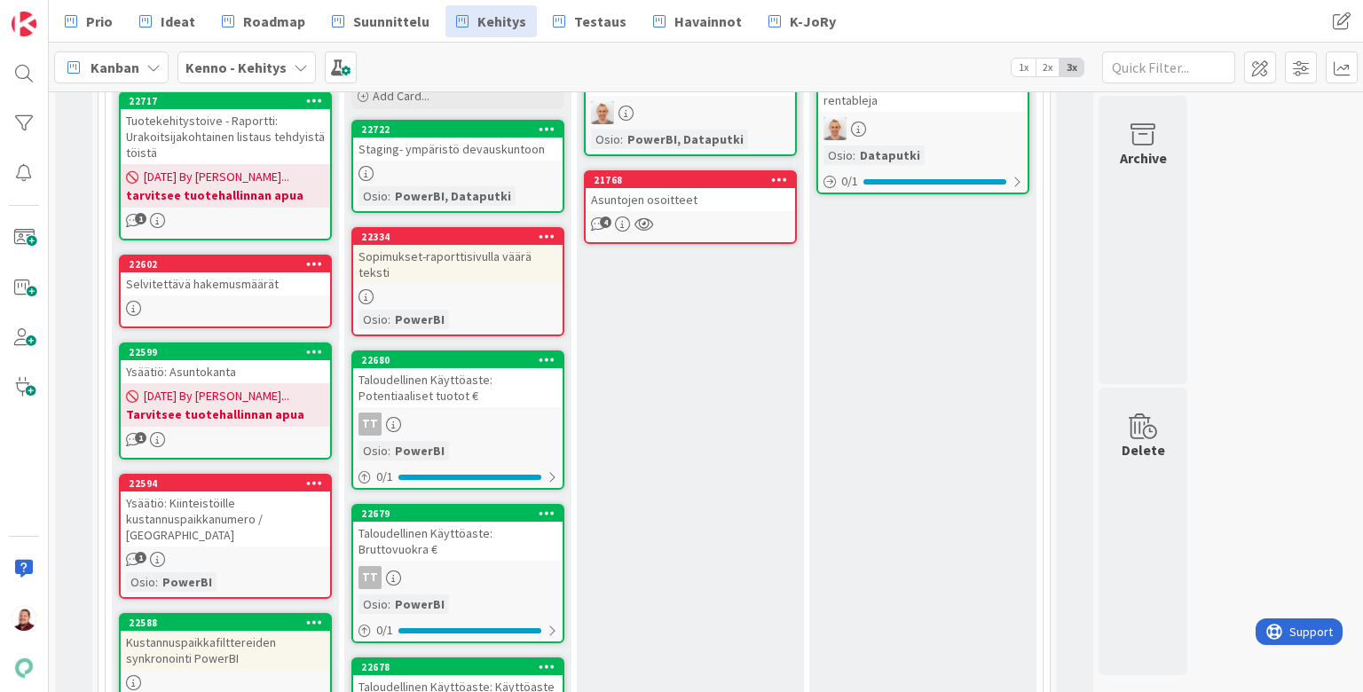
scroll to position [868, 0]
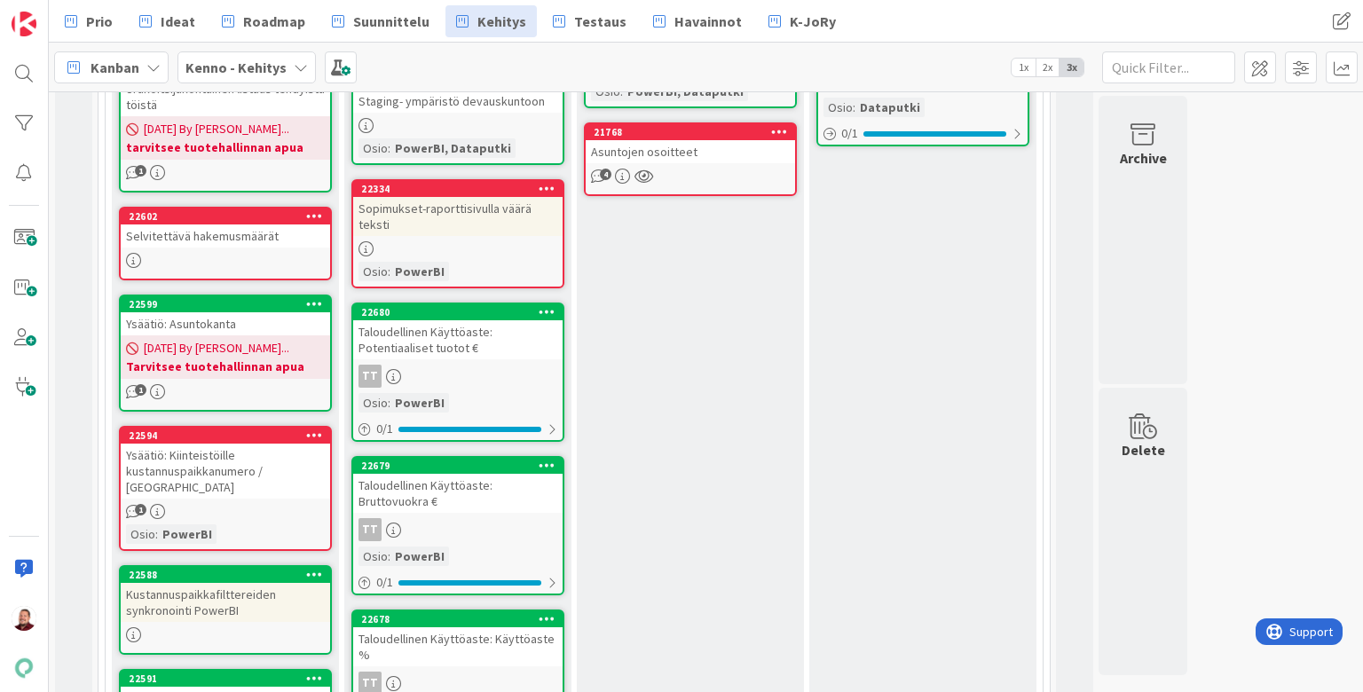
click at [225, 339] on span "18/08/2025 By Juhani..." at bounding box center [217, 348] width 146 height 19
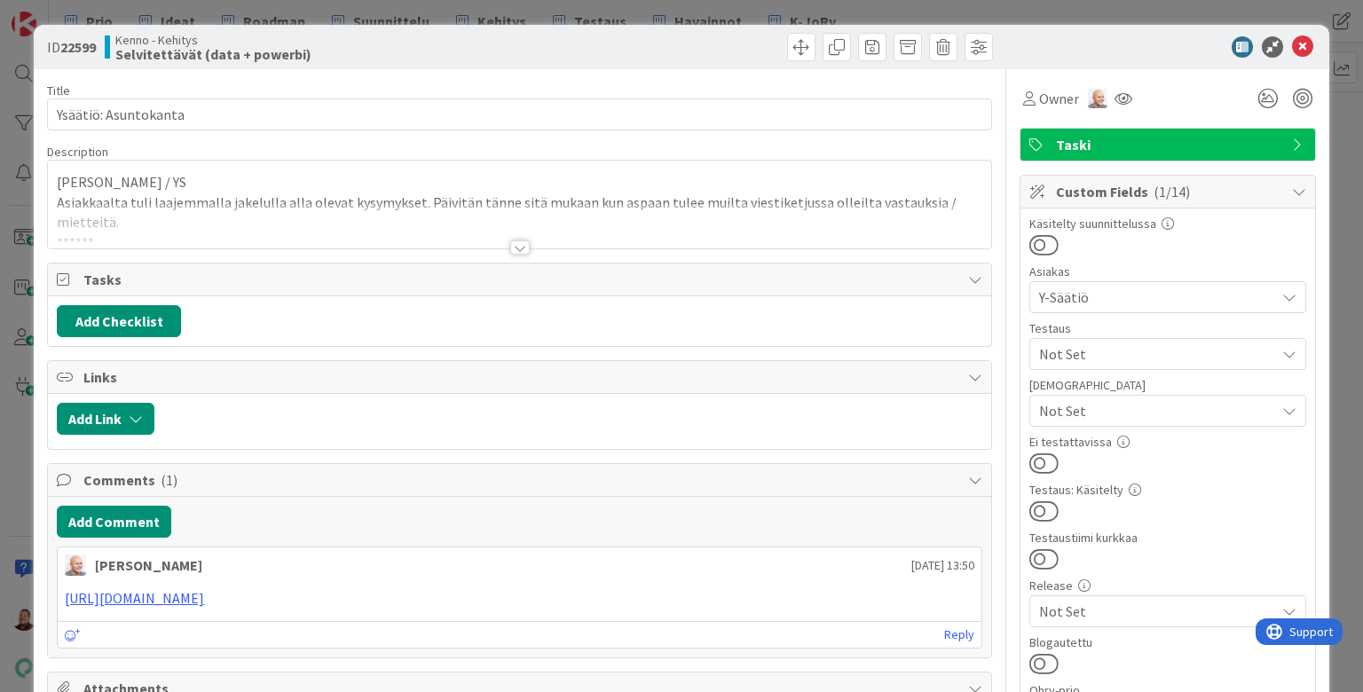
click at [516, 241] on div at bounding box center [520, 248] width 20 height 14
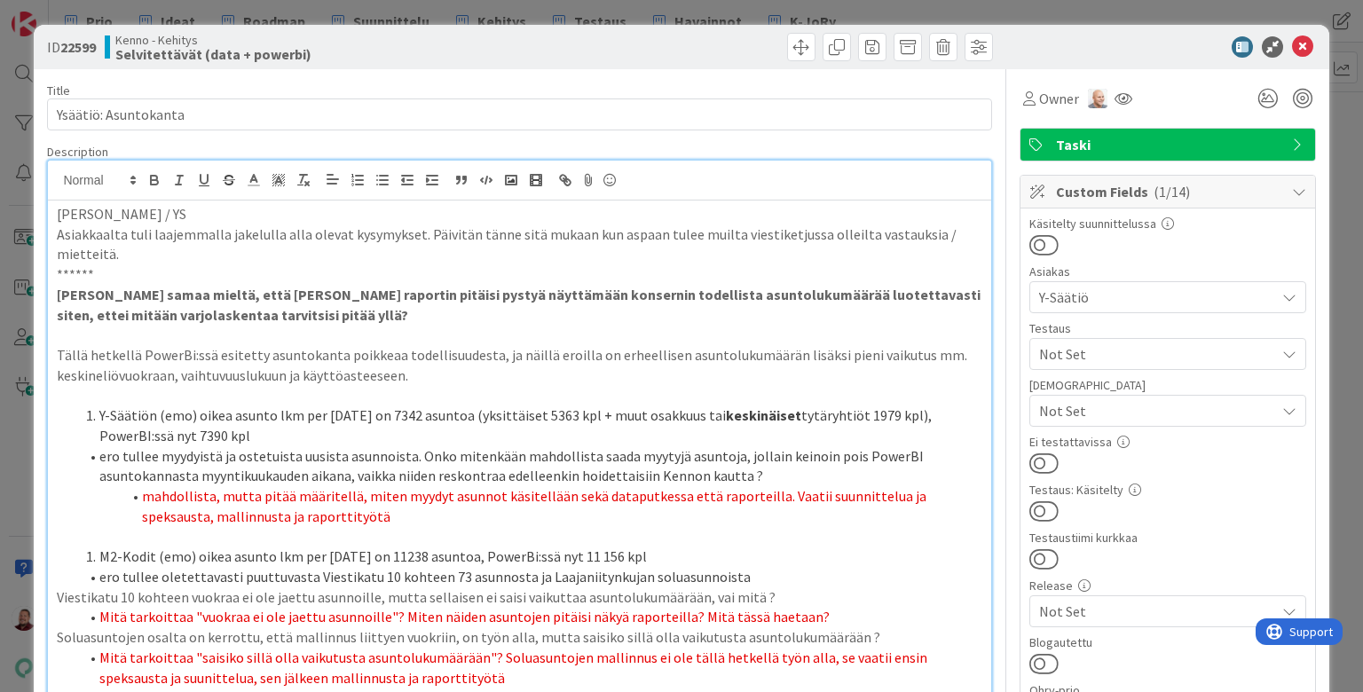
click at [343, 487] on span "mahdollista, mutta pitää määritellä, miten myydyt asunnot käsitellään sekä data…" at bounding box center [535, 506] width 787 height 38
click at [1297, 46] on icon at bounding box center [1302, 46] width 21 height 21
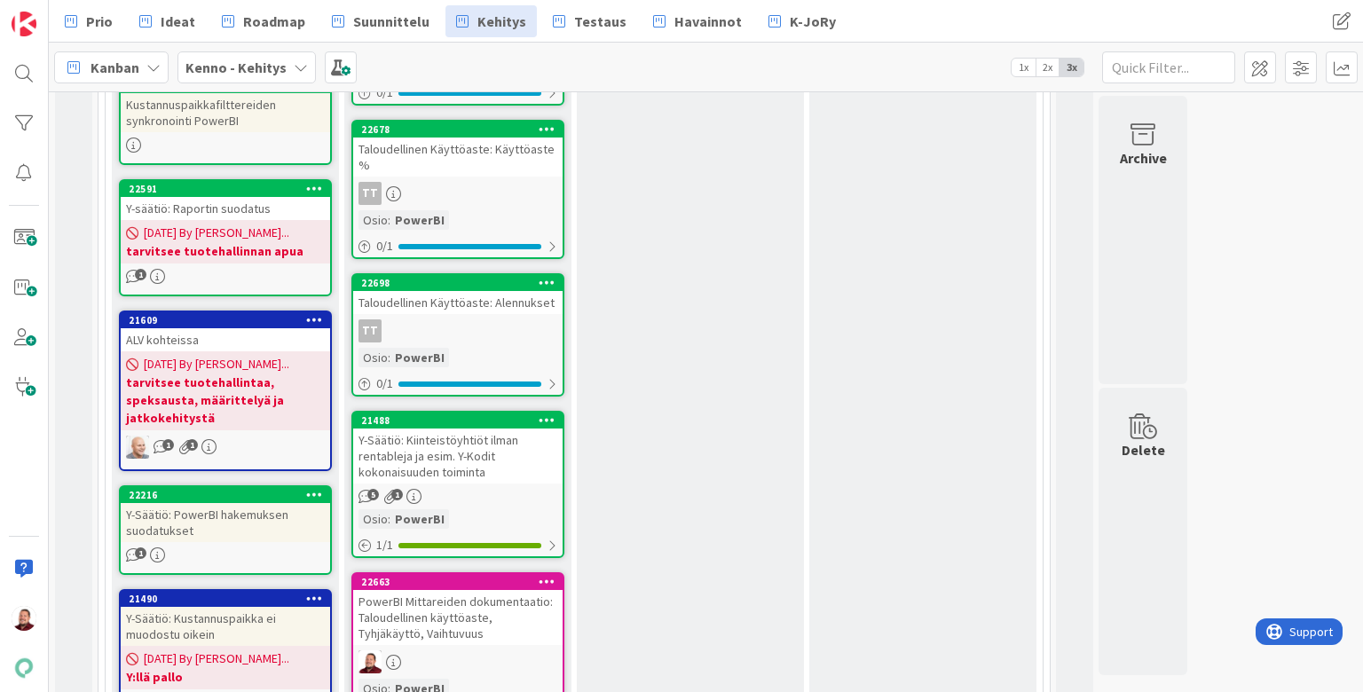
scroll to position [1357, 0]
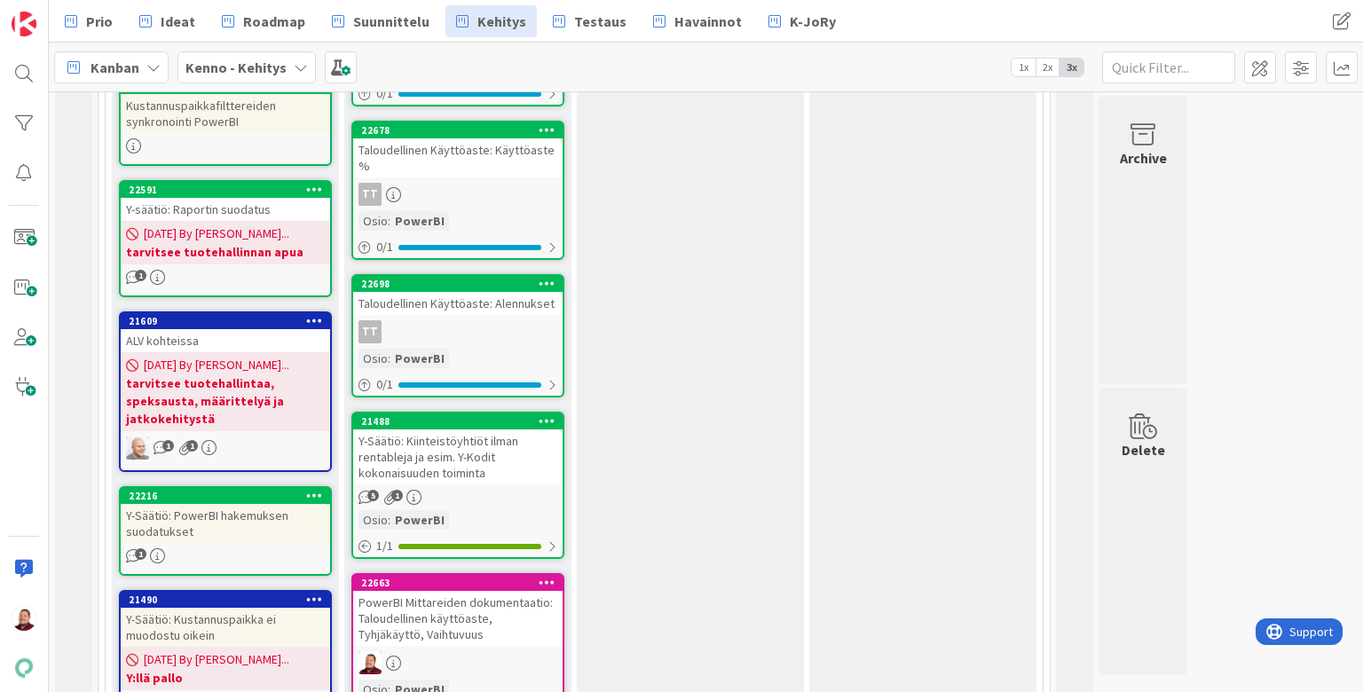
click at [209, 504] on div "Y-Säätiö: PowerBI hakemuksen suodatukset" at bounding box center [225, 523] width 209 height 39
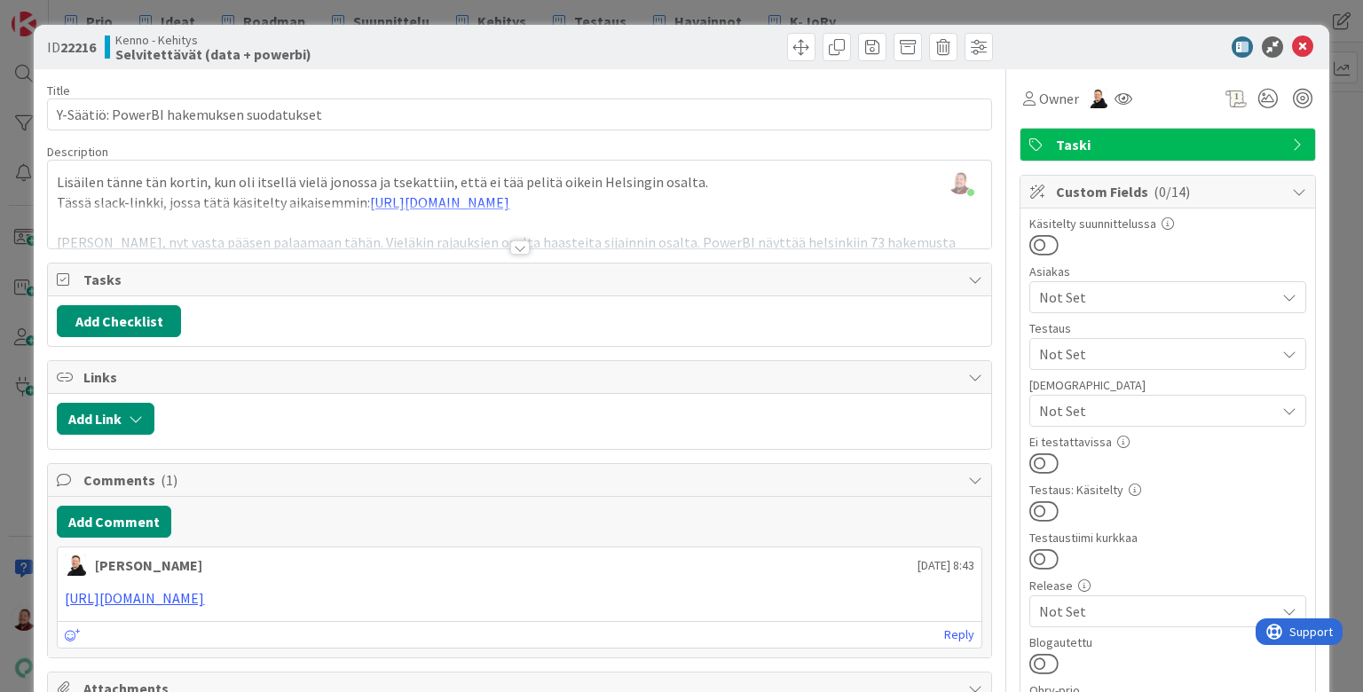
click at [516, 241] on div at bounding box center [520, 248] width 20 height 14
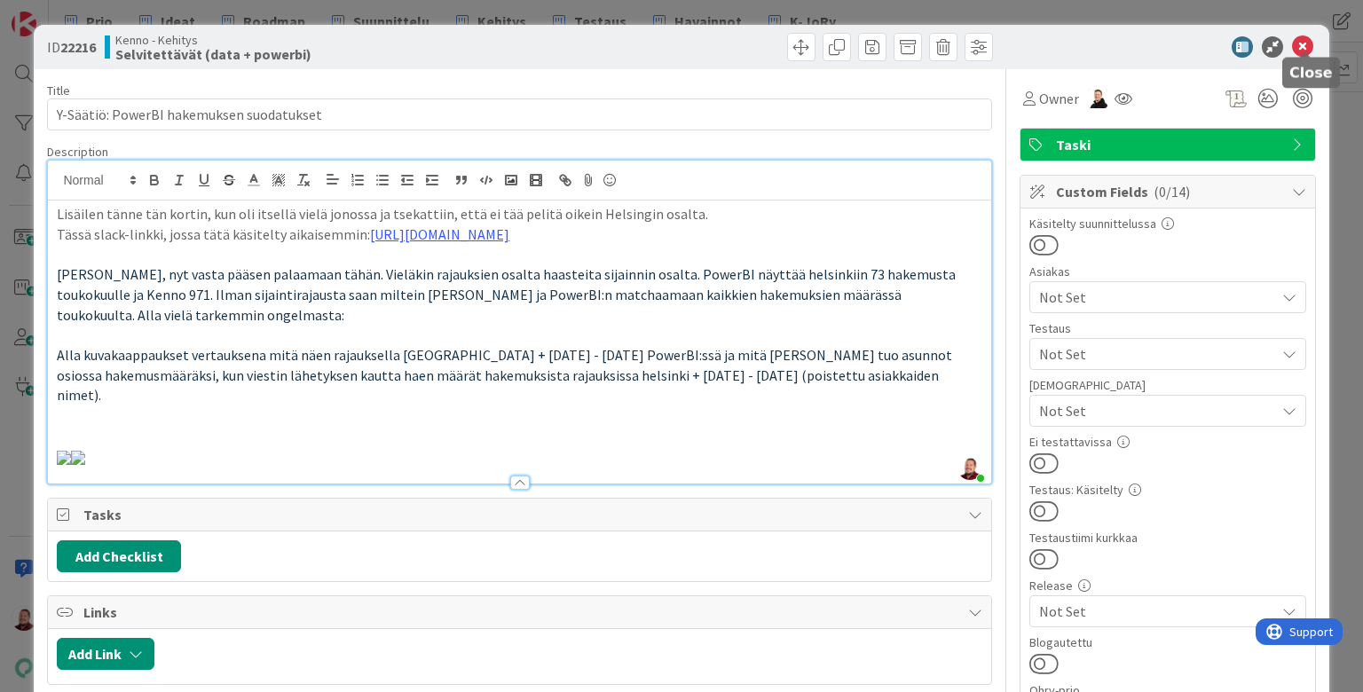
click at [1306, 47] on icon at bounding box center [1302, 46] width 21 height 21
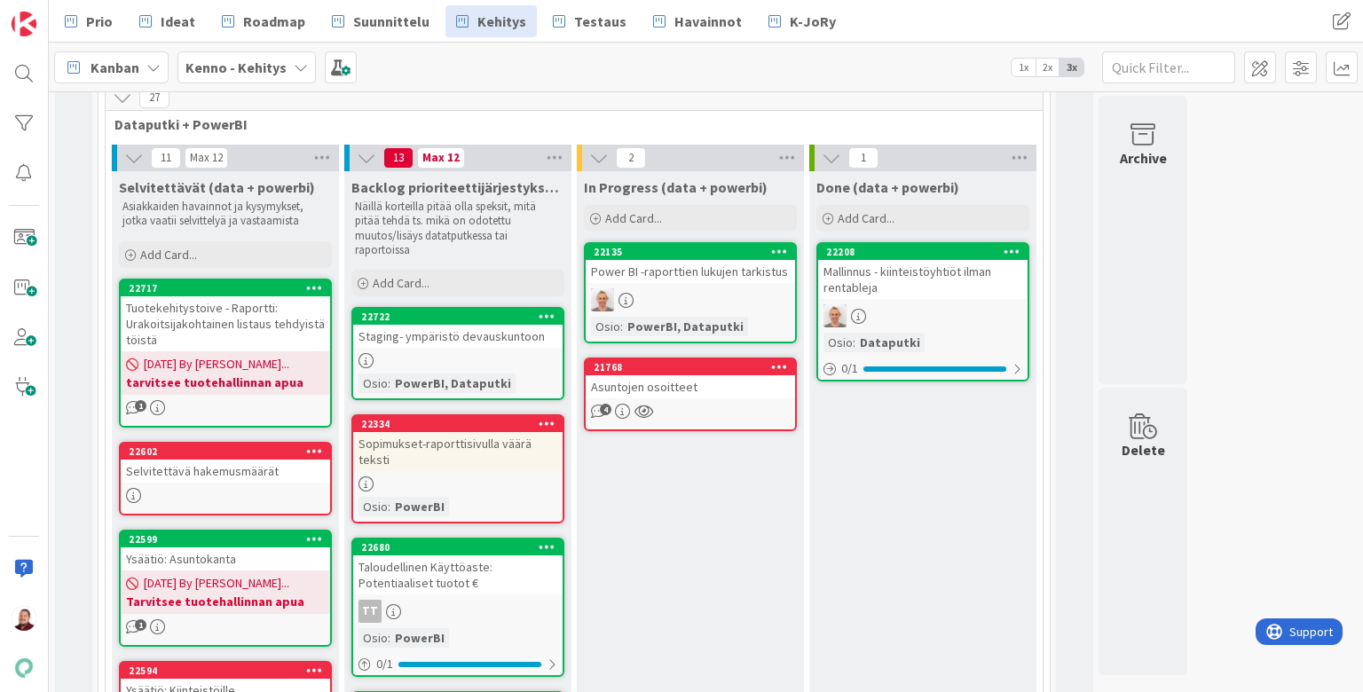
scroll to position [621, 0]
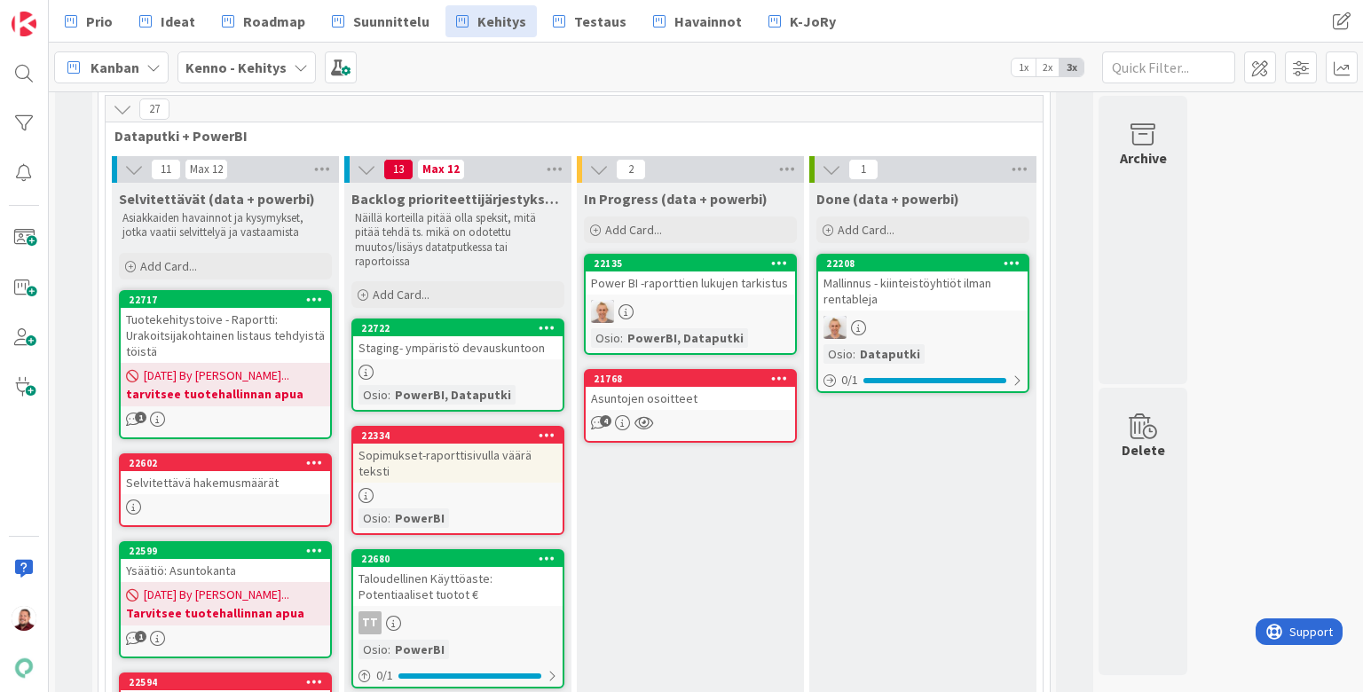
click at [650, 272] on div "Power BI -raporttien lukujen tarkistus" at bounding box center [690, 283] width 209 height 23
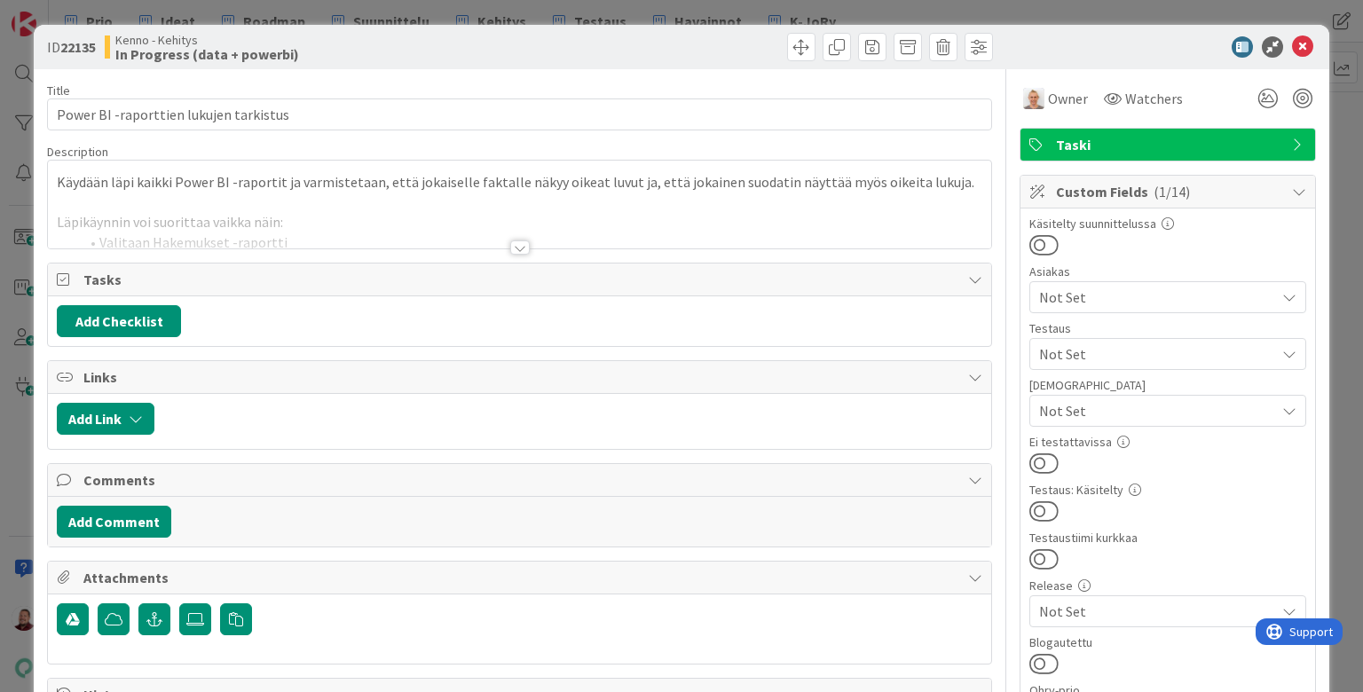
click at [515, 241] on div at bounding box center [520, 248] width 20 height 14
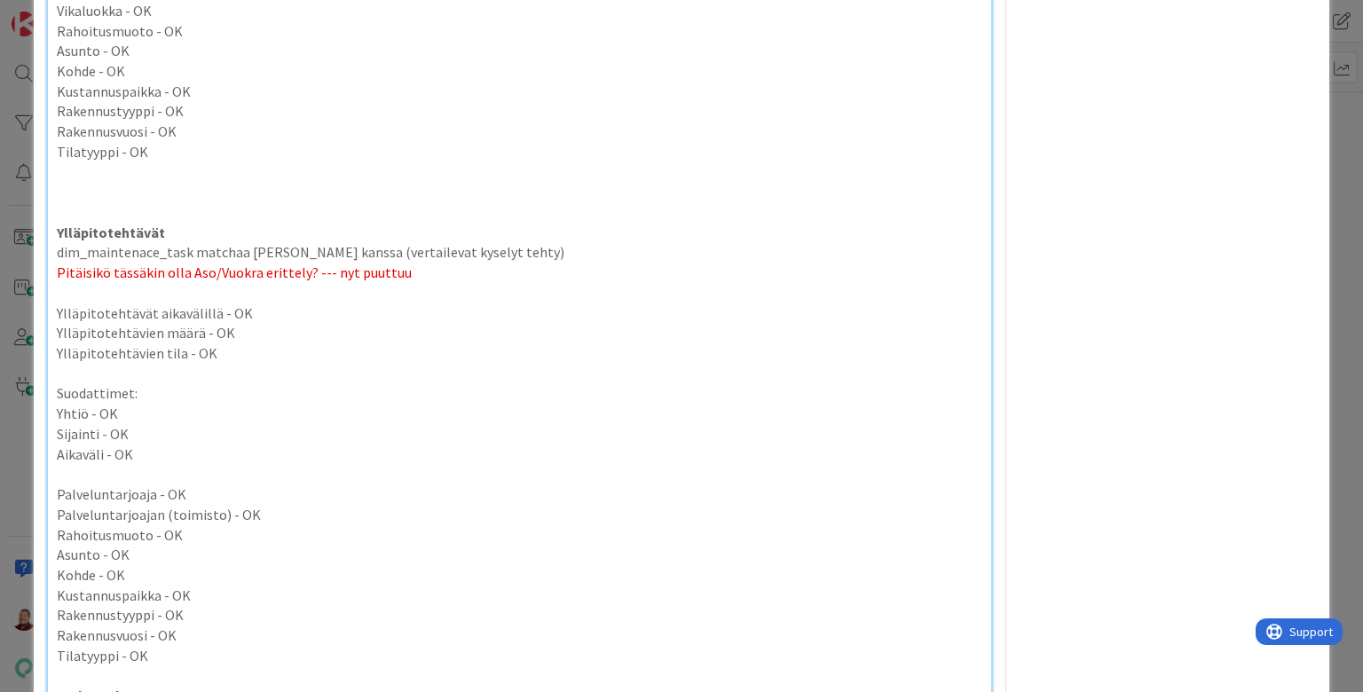
scroll to position [5960, 0]
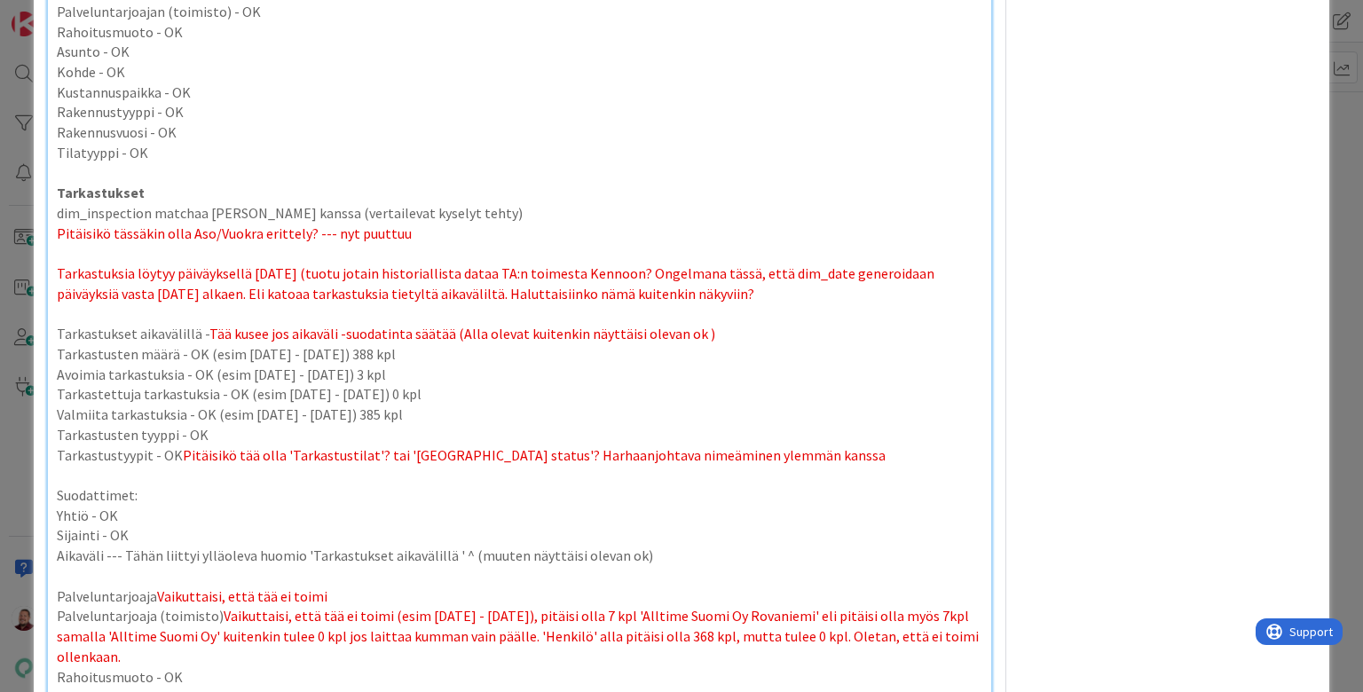
type textarea "x"
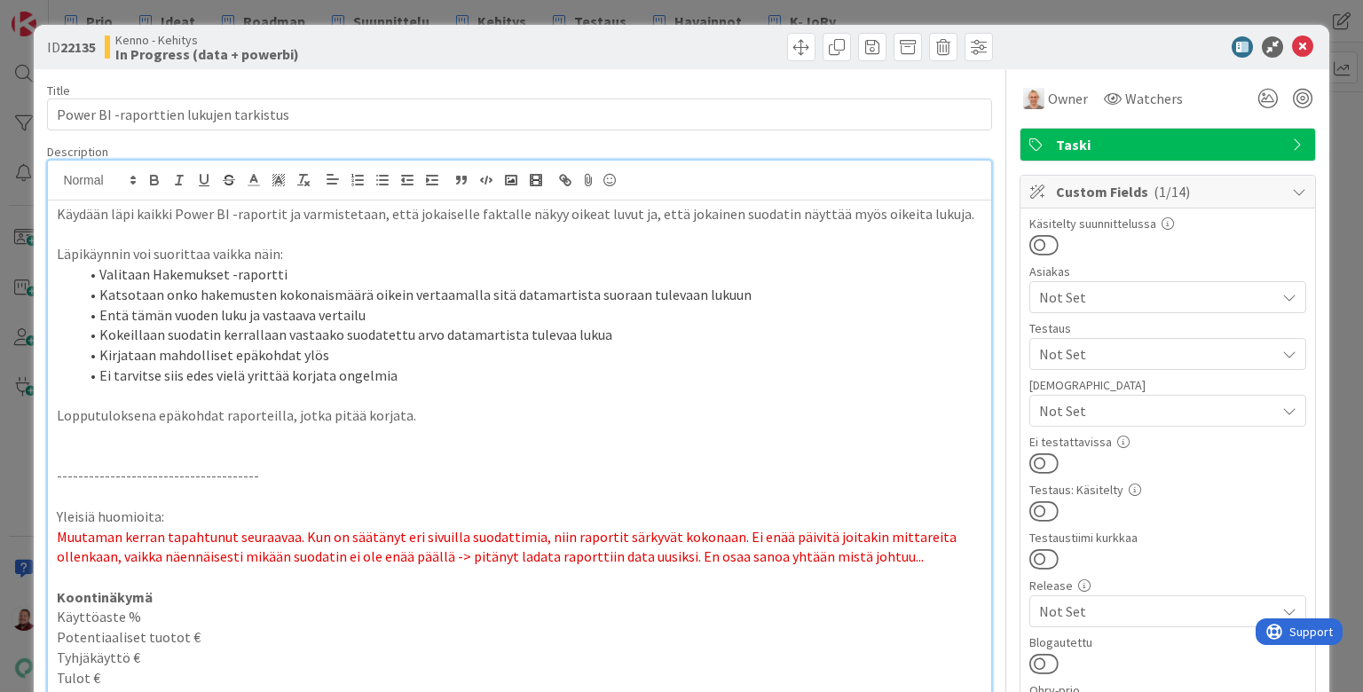
scroll to position [0, 0]
click at [1307, 41] on icon at bounding box center [1302, 46] width 21 height 21
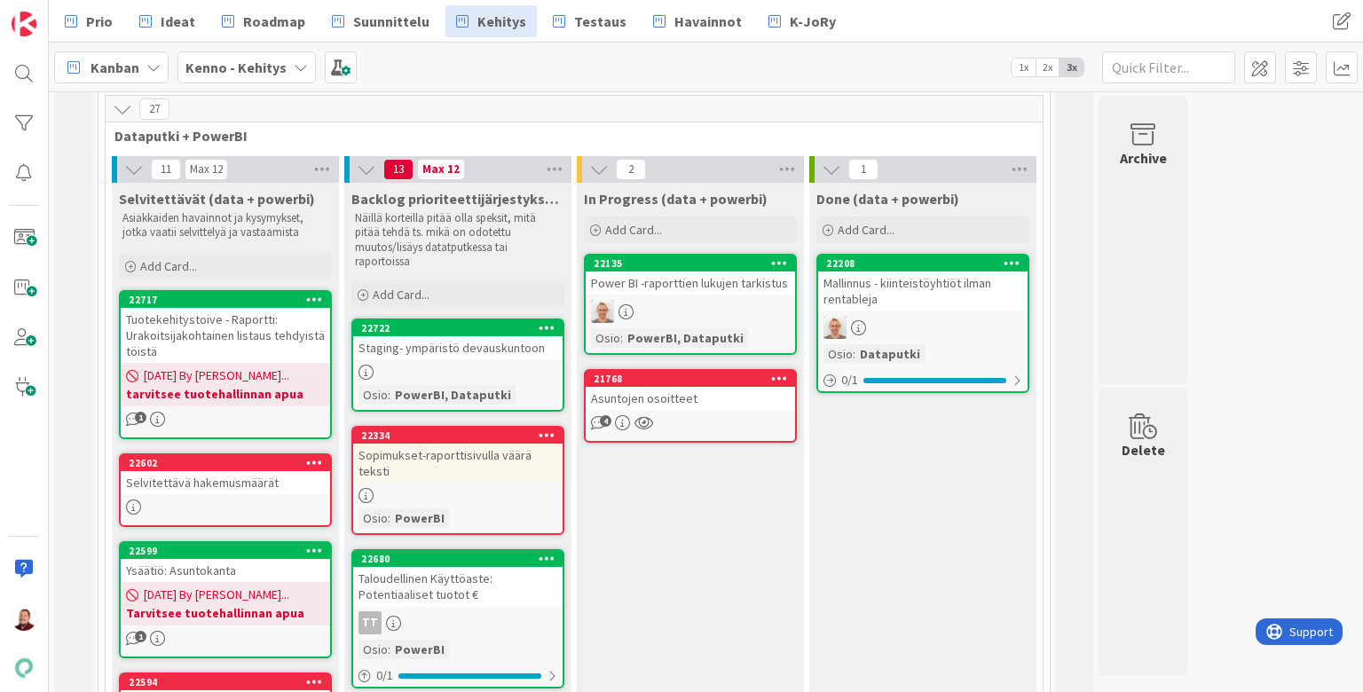
click at [543, 429] on icon at bounding box center [547, 435] width 17 height 12
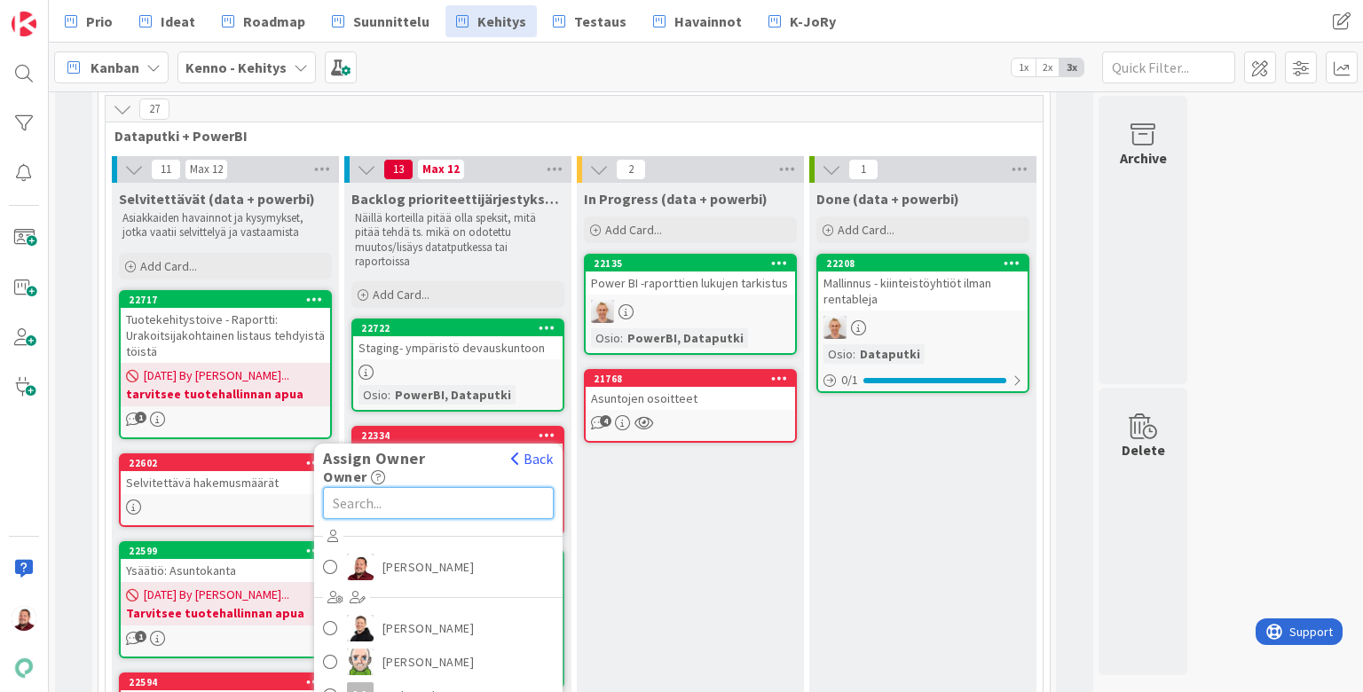
click at [396, 487] on input "text" at bounding box center [438, 503] width 231 height 32
type input "T"
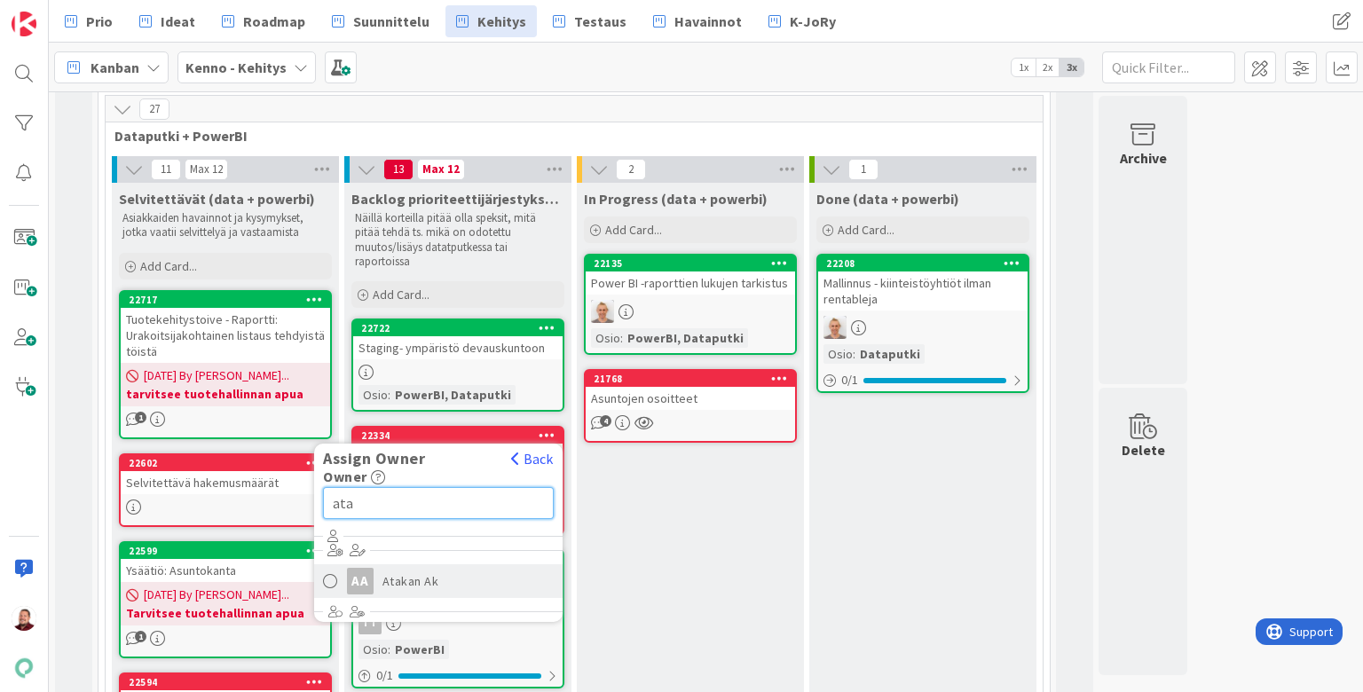
type input "ata"
click at [382, 564] on link "AA Atakan Ak" at bounding box center [438, 581] width 248 height 34
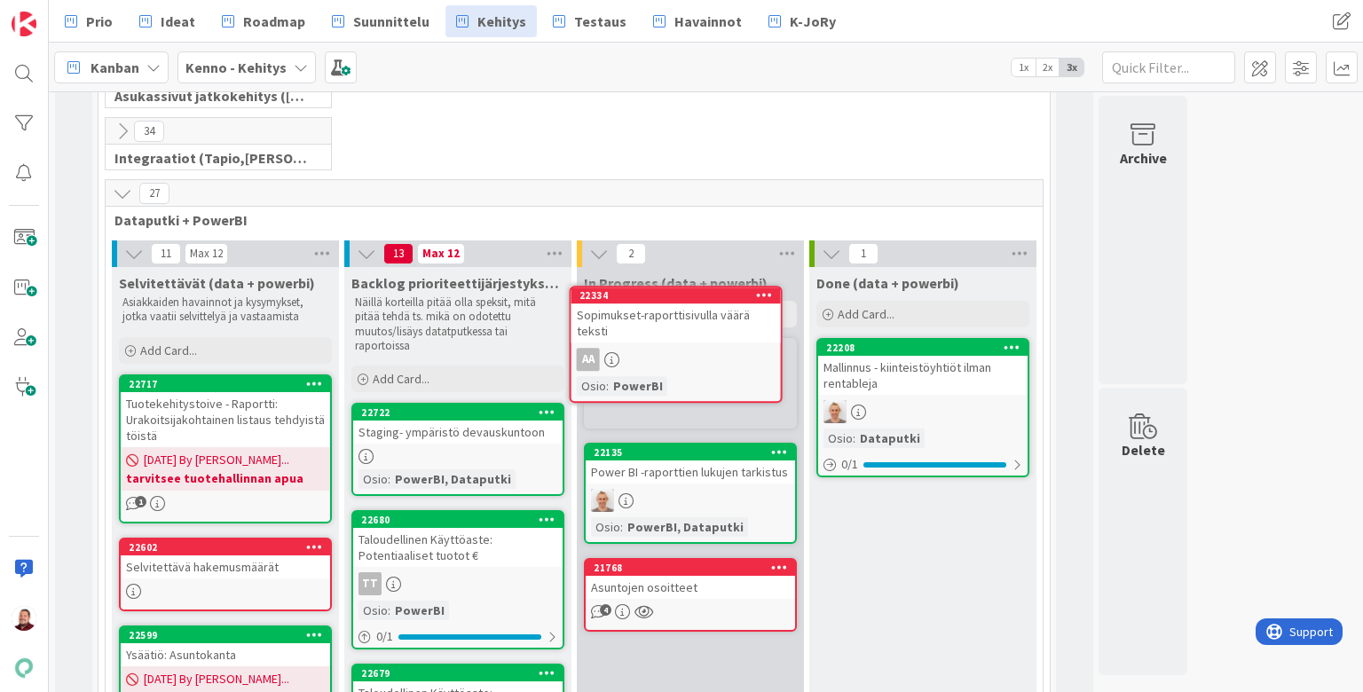
scroll to position [535, 0]
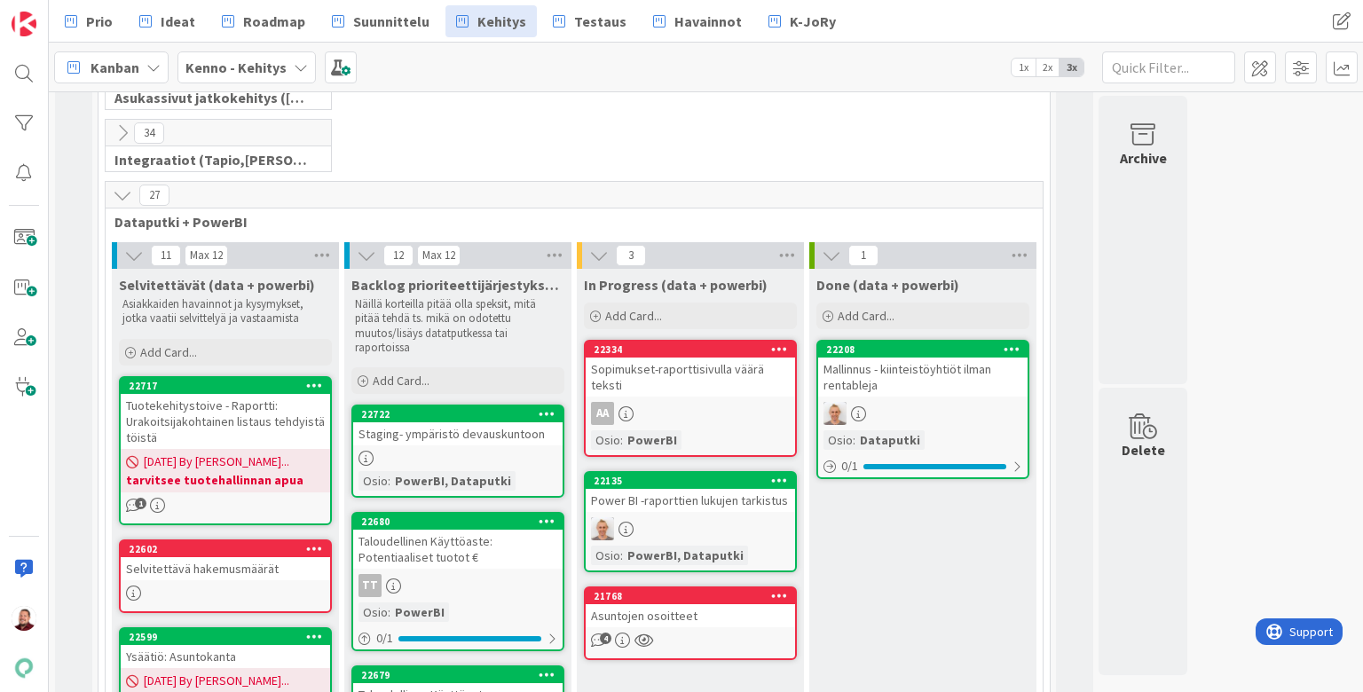
click at [624, 604] on div "Asuntojen osoitteet" at bounding box center [690, 615] width 209 height 23
click at [678, 604] on div "Asuntojen osoitteet" at bounding box center [690, 615] width 209 height 23
click at [735, 604] on div "Asuntojen osoitteet" at bounding box center [690, 615] width 209 height 23
click at [676, 604] on div "Asuntojen osoitteet" at bounding box center [690, 615] width 209 height 23
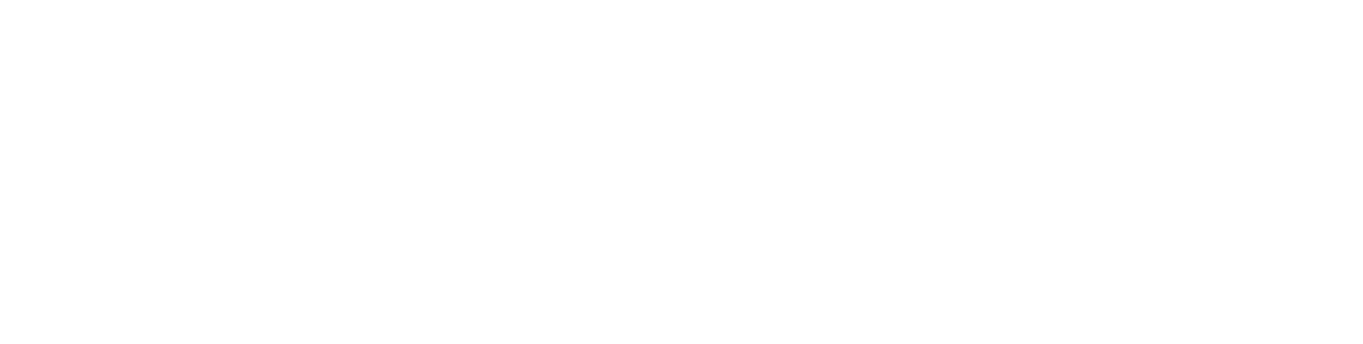
click at [461, 185] on div at bounding box center [681, 172] width 1363 height 344
click at [514, 238] on div at bounding box center [681, 172] width 1363 height 344
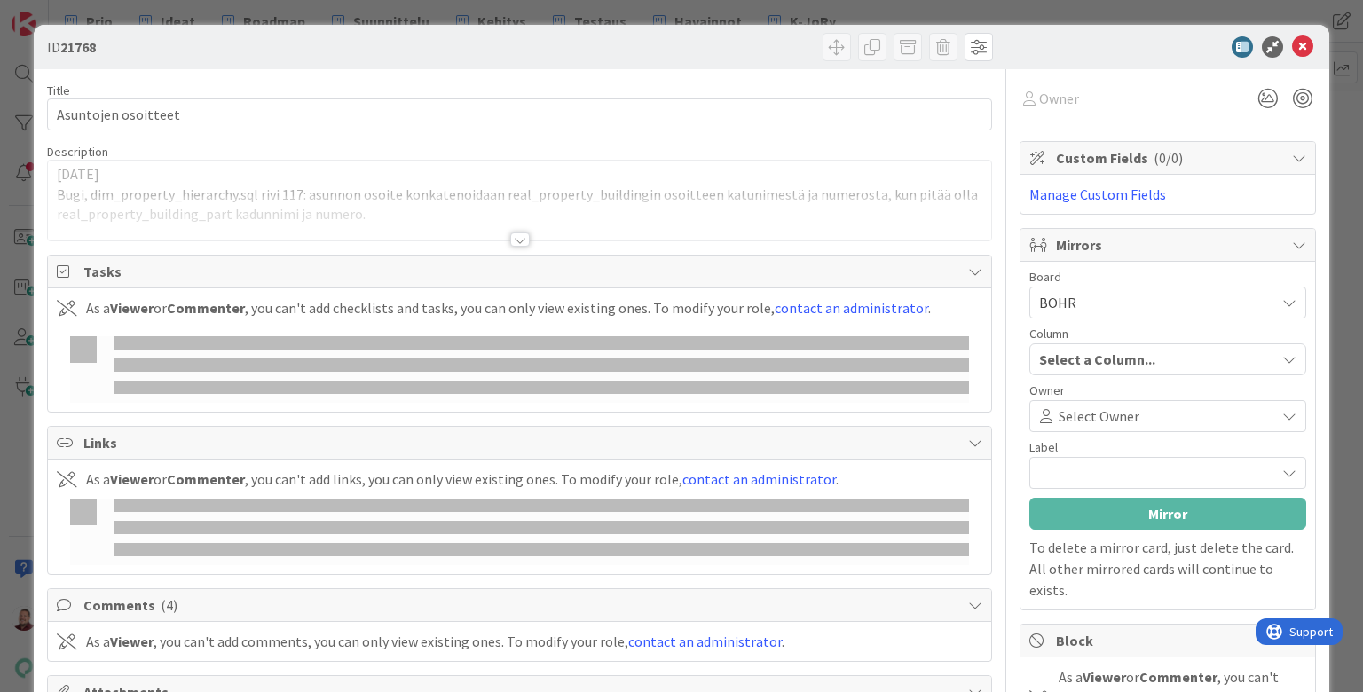
type textarea "x"
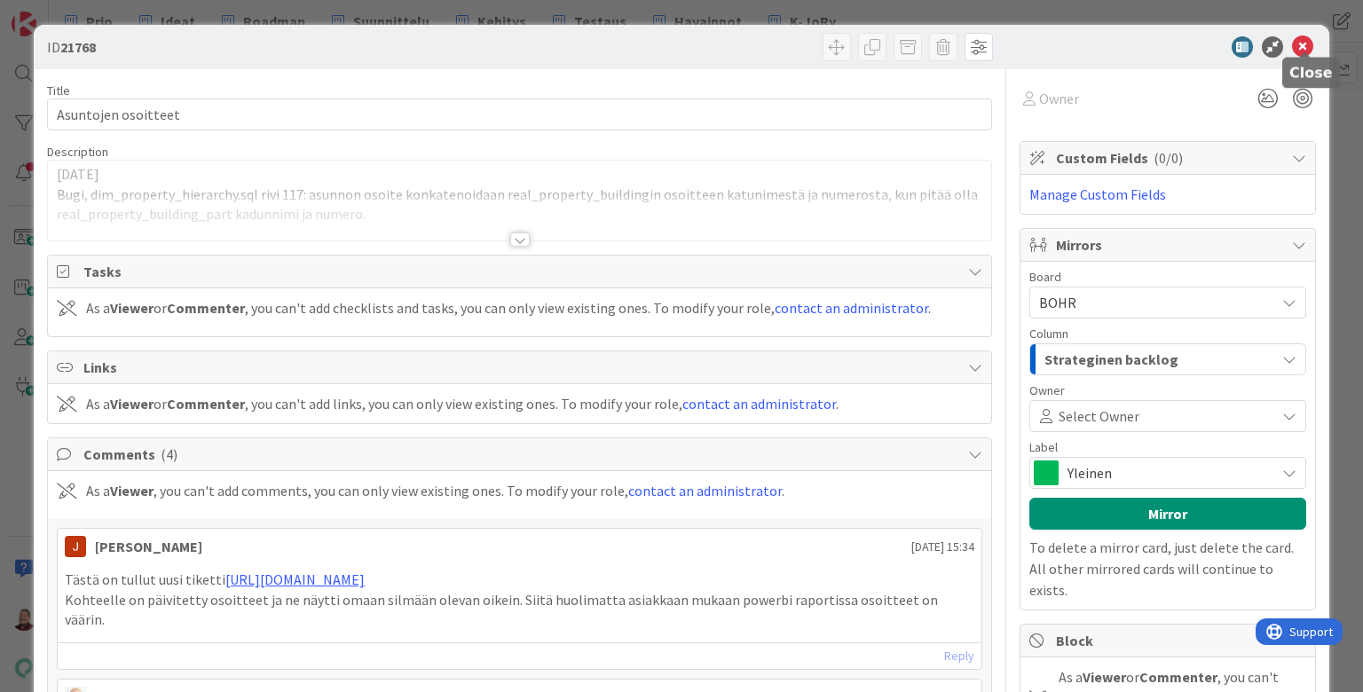
click at [1305, 43] on icon at bounding box center [1302, 46] width 21 height 21
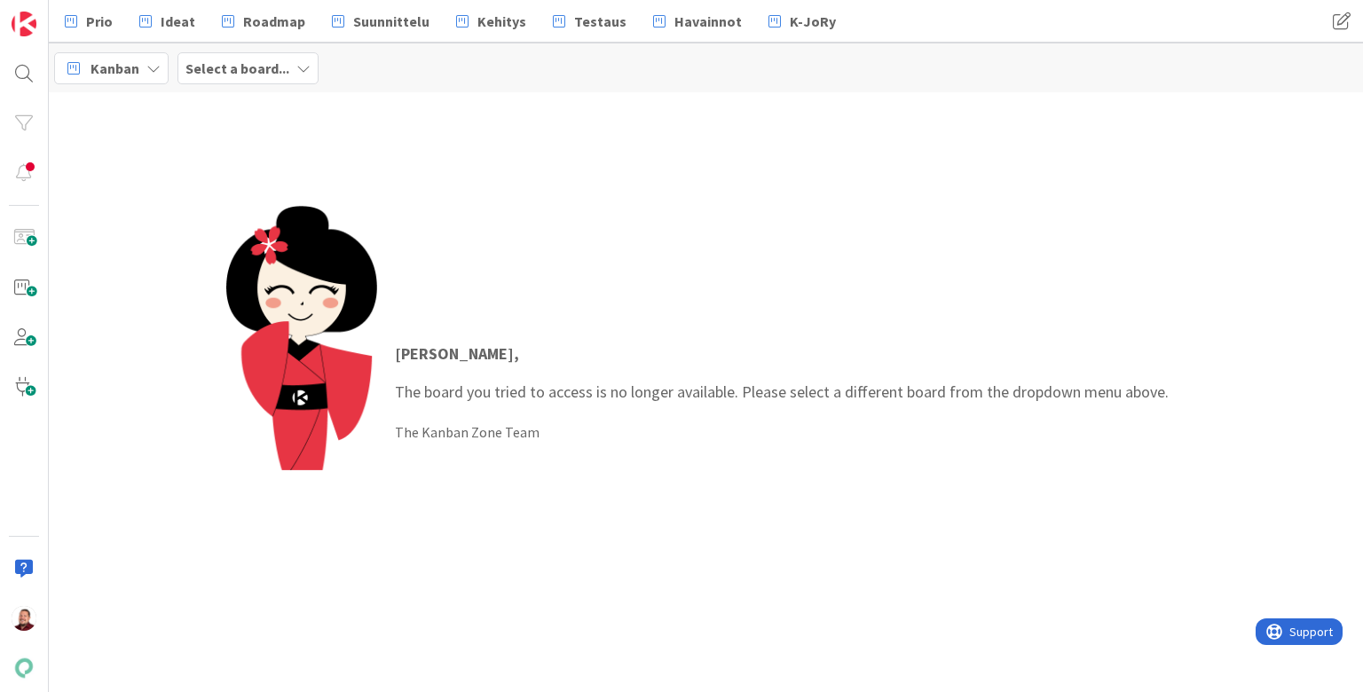
click at [213, 57] on div "Select a board..." at bounding box center [247, 68] width 141 height 32
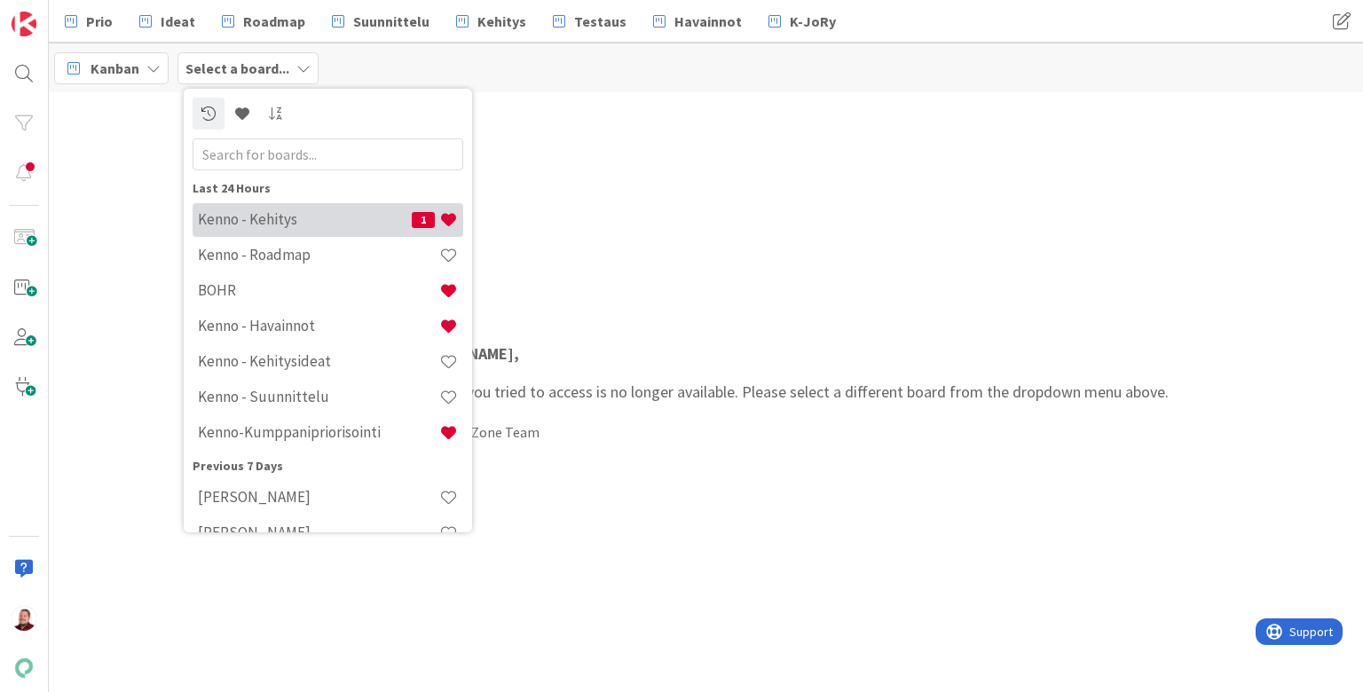
click at [257, 222] on h4 "Kenno - Kehitys" at bounding box center [305, 219] width 214 height 18
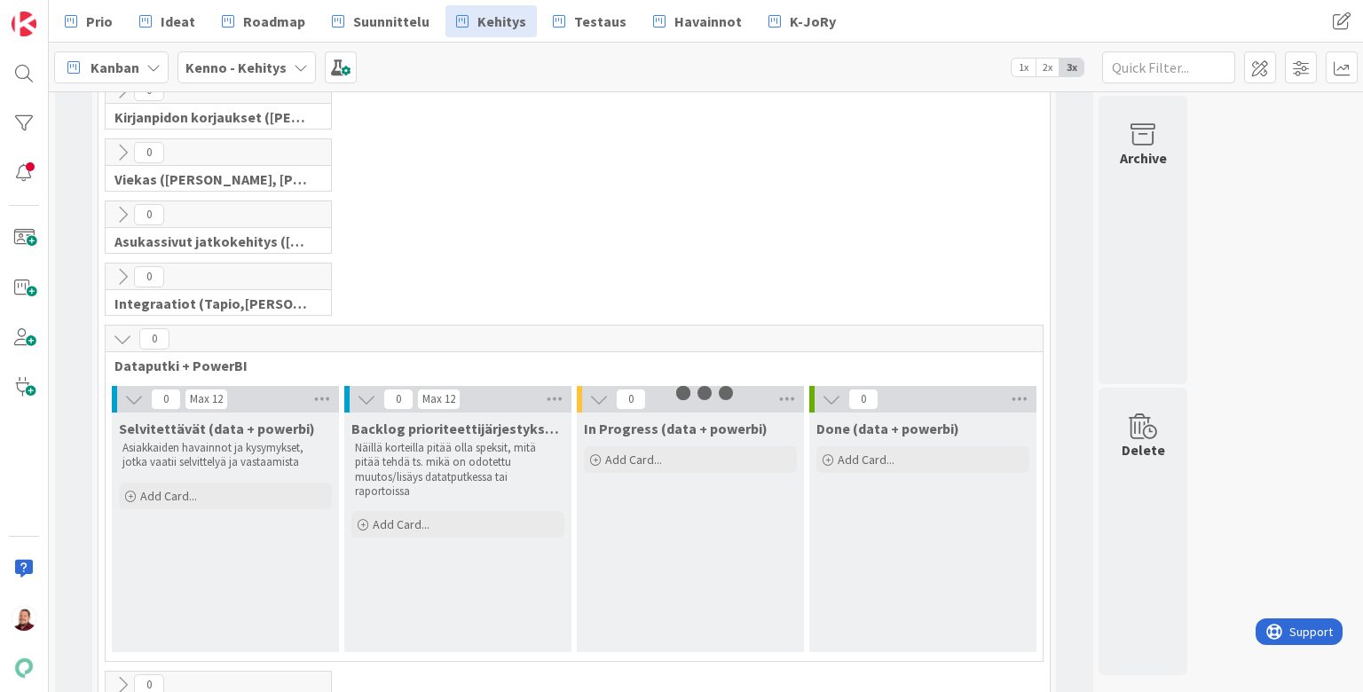
scroll to position [401, 0]
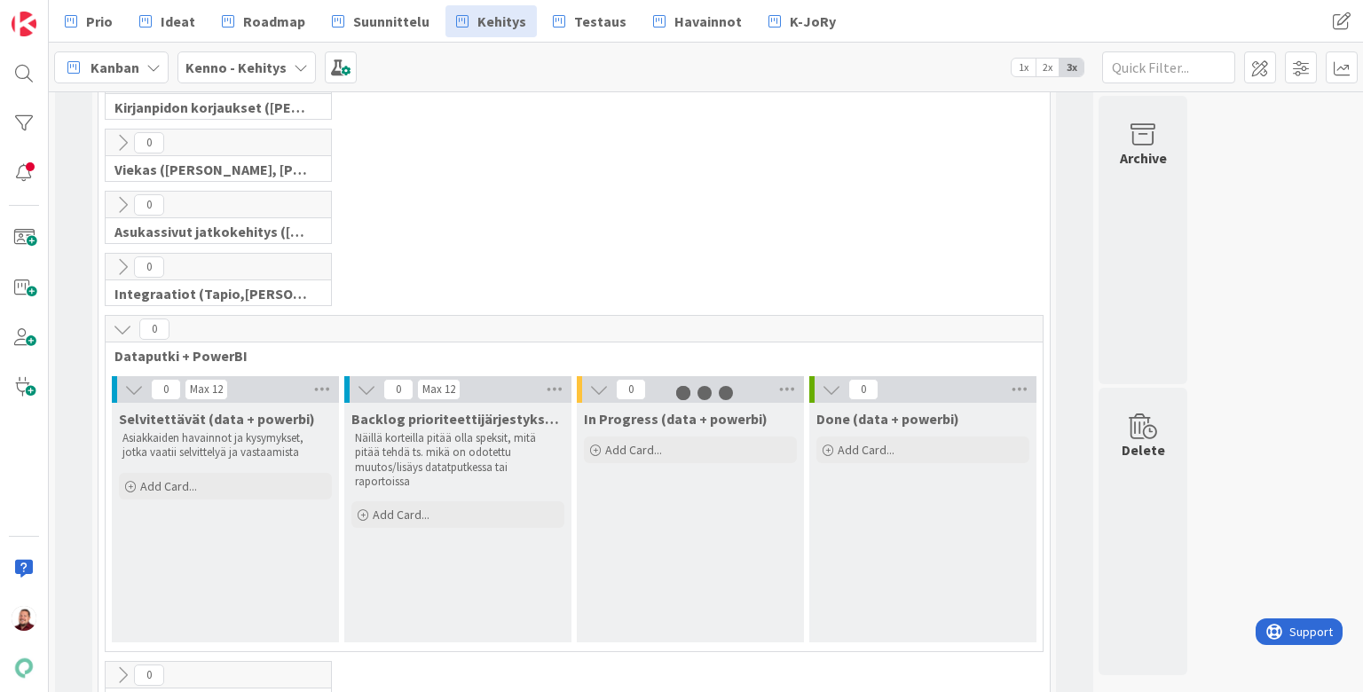
click at [593, 253] on div "0 Integraatiot (Tapio,[PERSON_NAME],[PERSON_NAME],HarriJ)" at bounding box center [574, 284] width 944 height 62
